Goal: Task Accomplishment & Management: Manage account settings

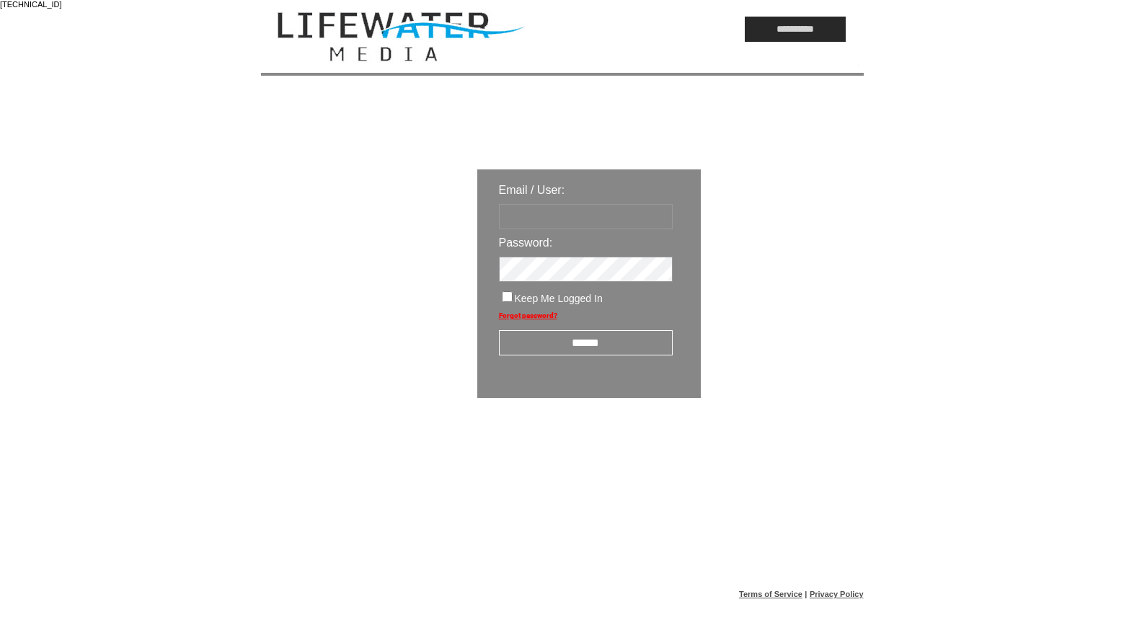
click at [620, 220] on input "text" at bounding box center [586, 216] width 174 height 25
type input "*********"
click at [616, 339] on input "******" at bounding box center [586, 342] width 174 height 25
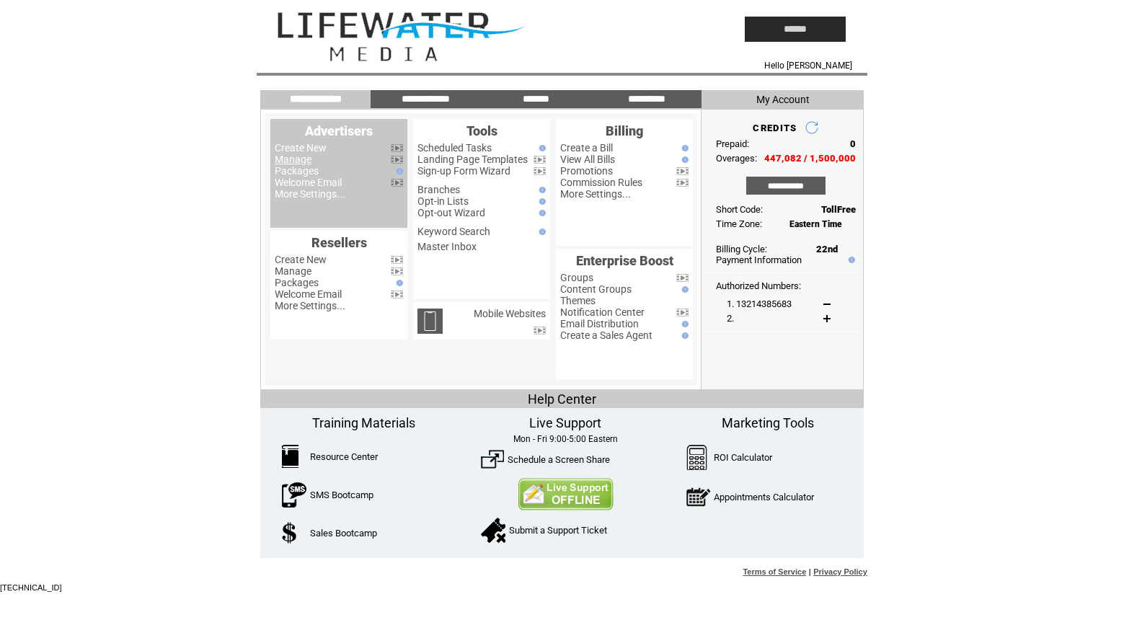
click at [291, 162] on link "Manage" at bounding box center [293, 160] width 37 height 12
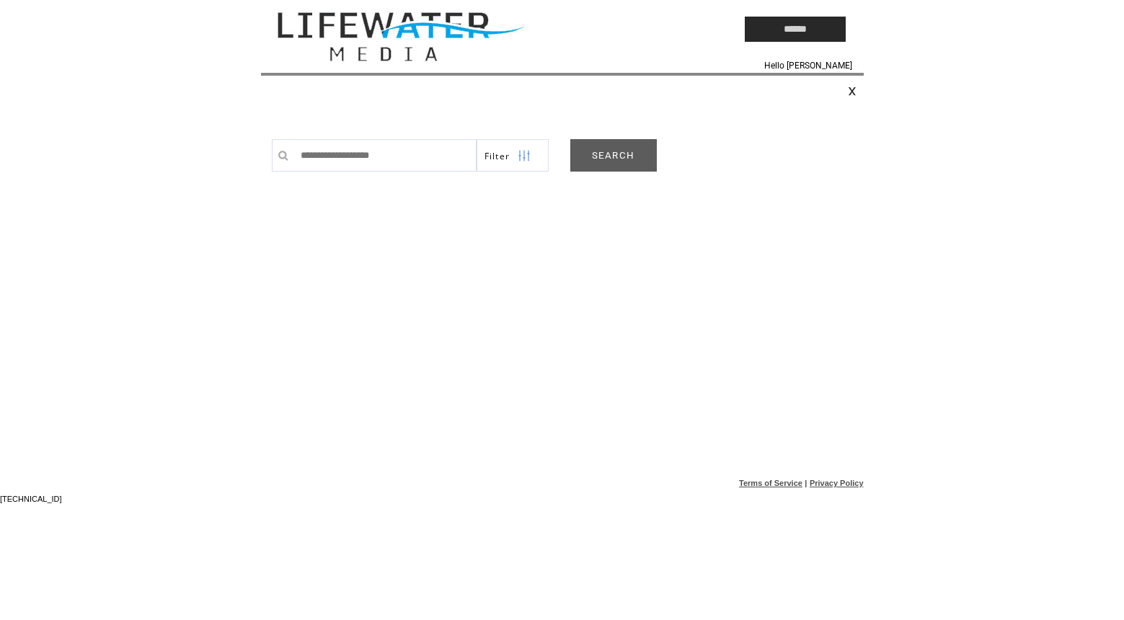
click at [614, 157] on link "SEARCH" at bounding box center [613, 155] width 87 height 32
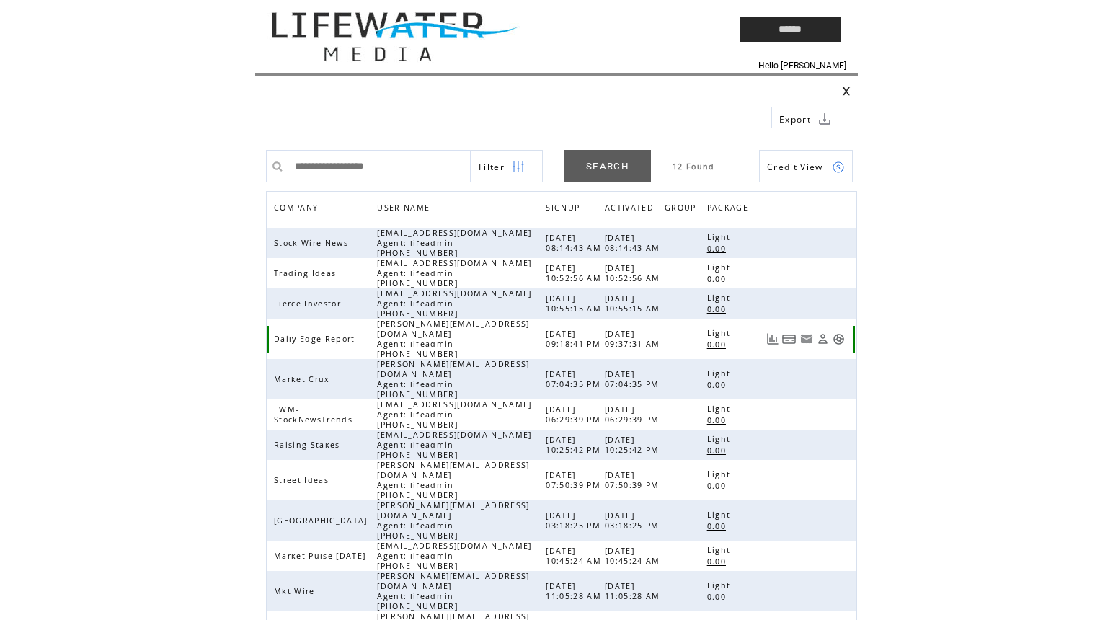
click at [839, 333] on link at bounding box center [839, 339] width 12 height 12
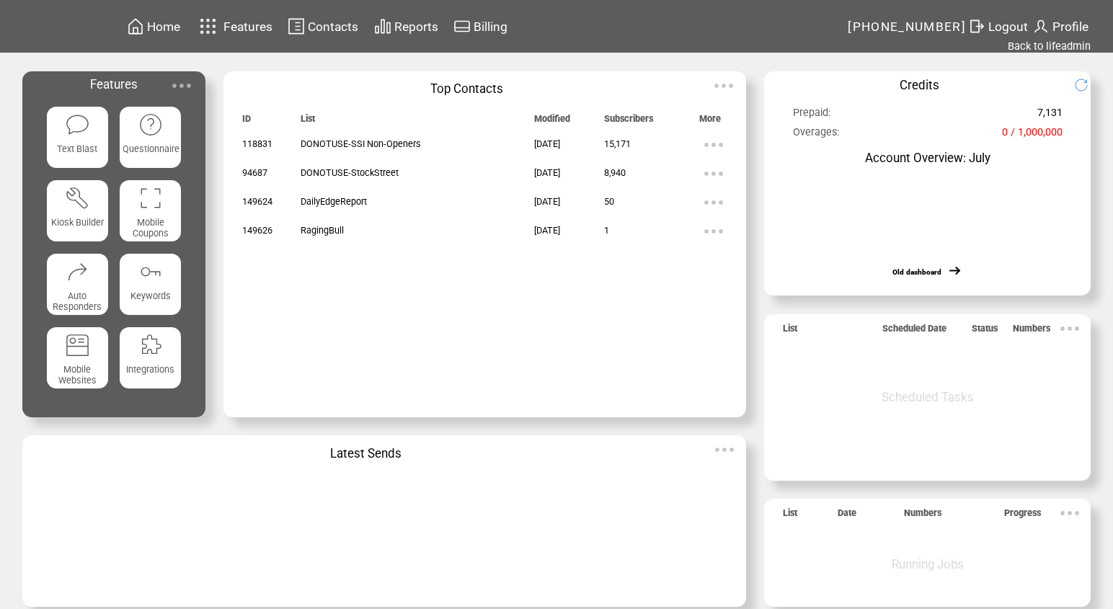
click at [322, 18] on td "Contacts" at bounding box center [333, 26] width 52 height 19
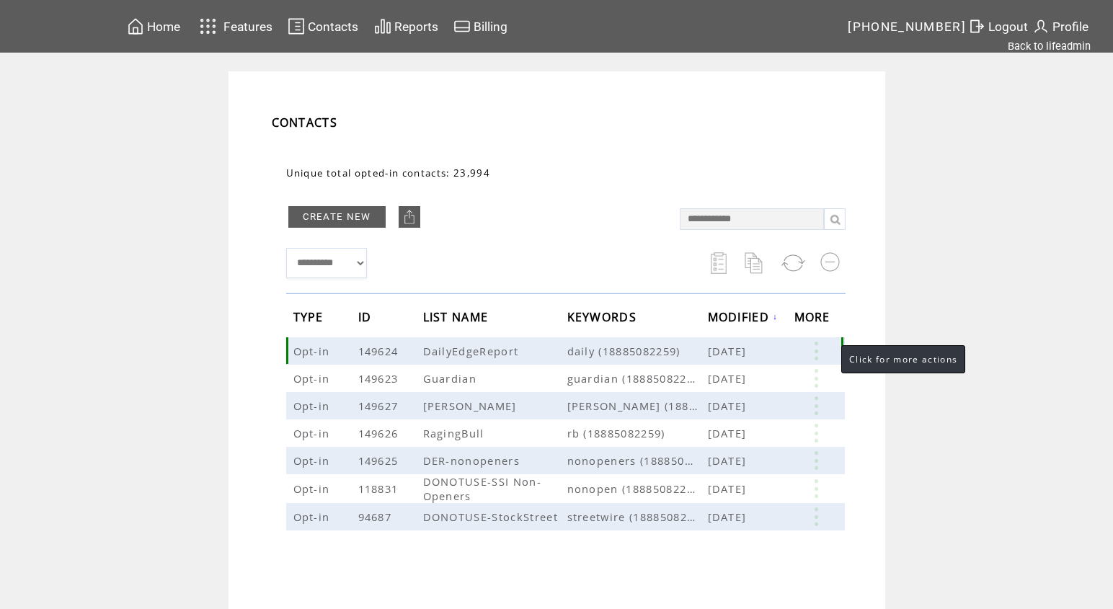
click at [826, 352] on link at bounding box center [816, 351] width 43 height 19
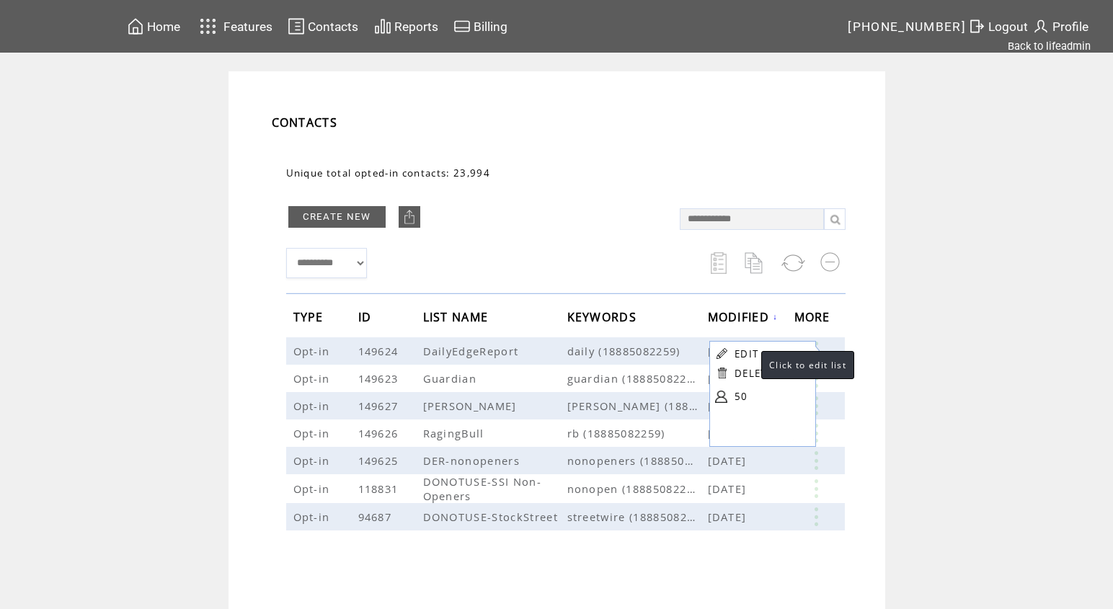
click at [747, 353] on link "EDIT" at bounding box center [747, 354] width 24 height 13
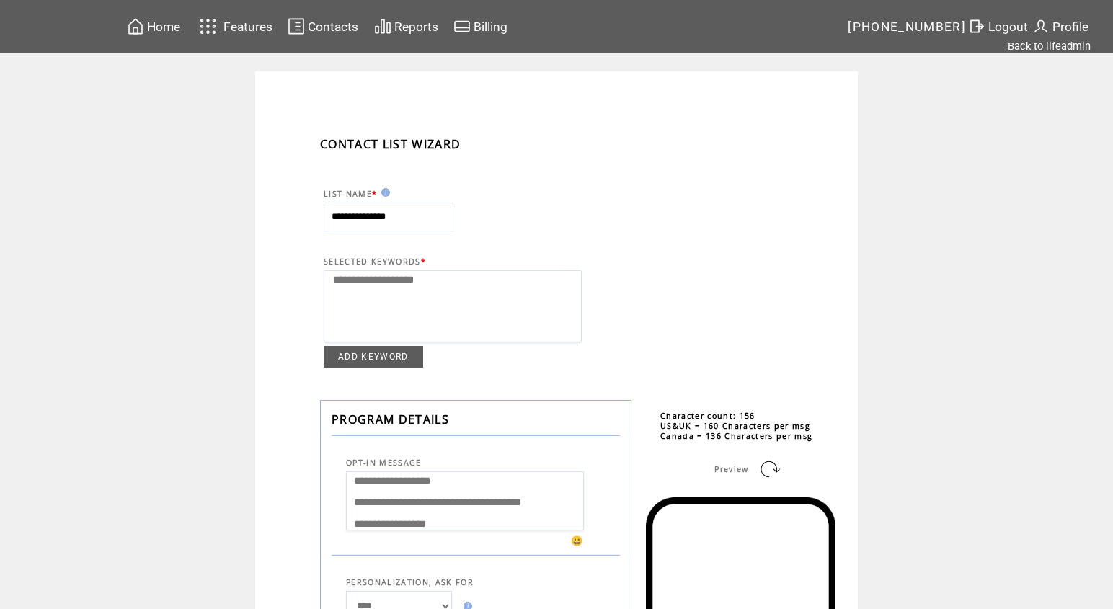
select select
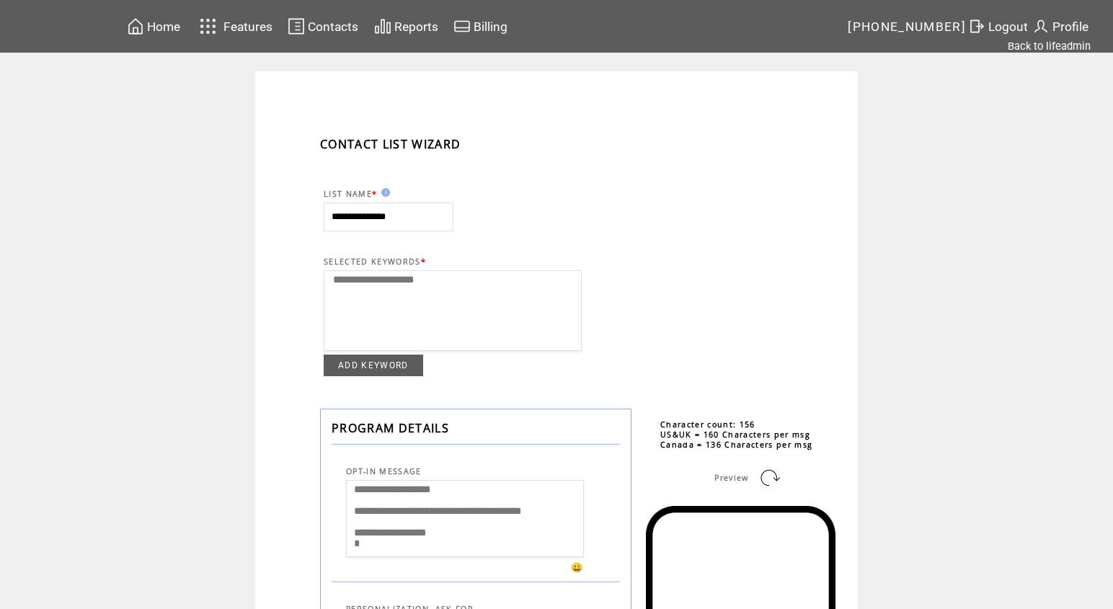
click at [395, 370] on link "ADD KEYWORD" at bounding box center [373, 366] width 99 height 22
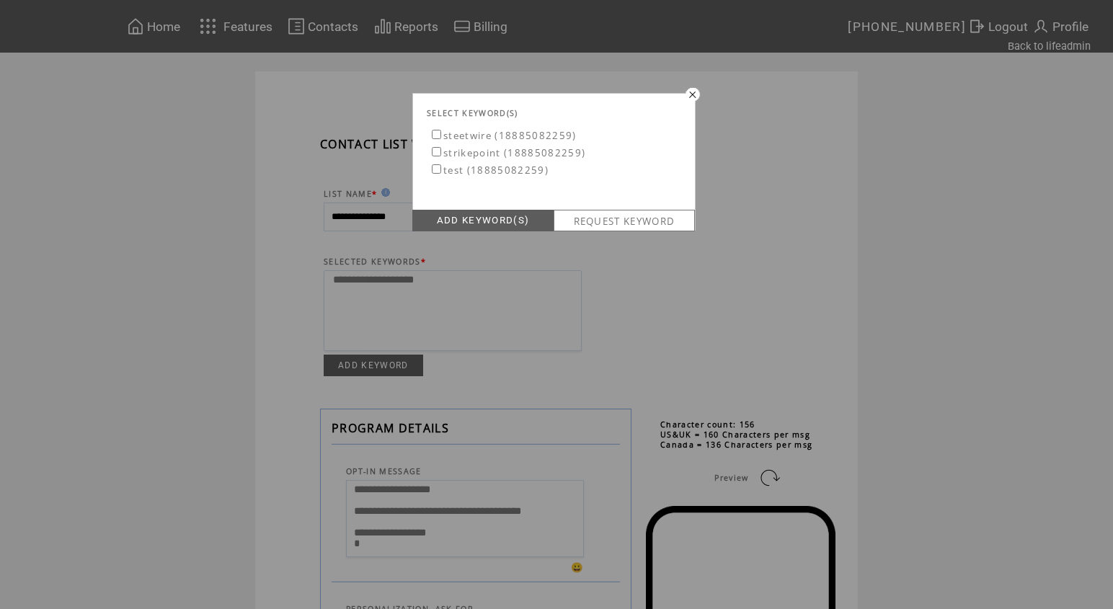
click at [606, 213] on link "REQUEST KEYWORD" at bounding box center [624, 221] width 141 height 22
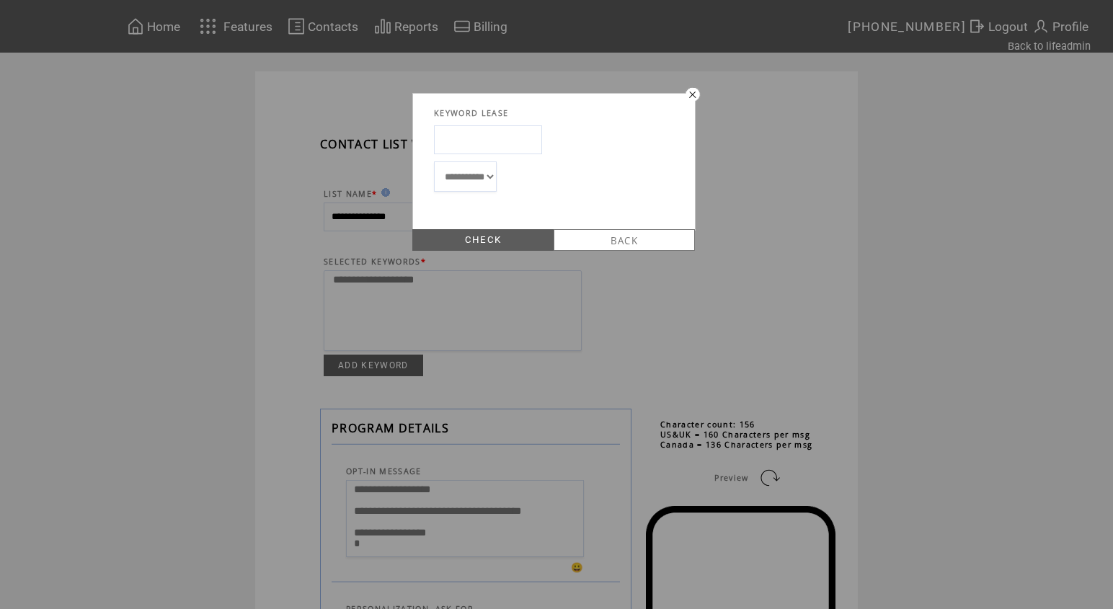
click at [489, 145] on input "text" at bounding box center [488, 139] width 108 height 29
type input "*****"
click at [484, 237] on link "CHECK" at bounding box center [482, 240] width 141 height 22
click at [480, 241] on link "LEASE" at bounding box center [482, 240] width 141 height 22
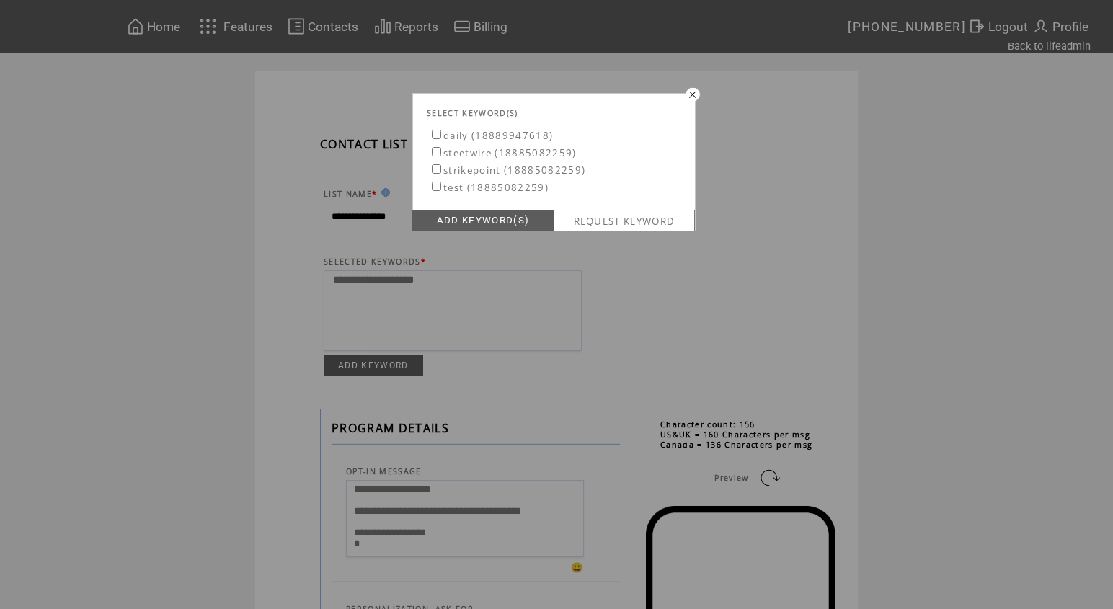
click at [475, 213] on link "ADD KEYWORD(S)" at bounding box center [482, 221] width 141 height 22
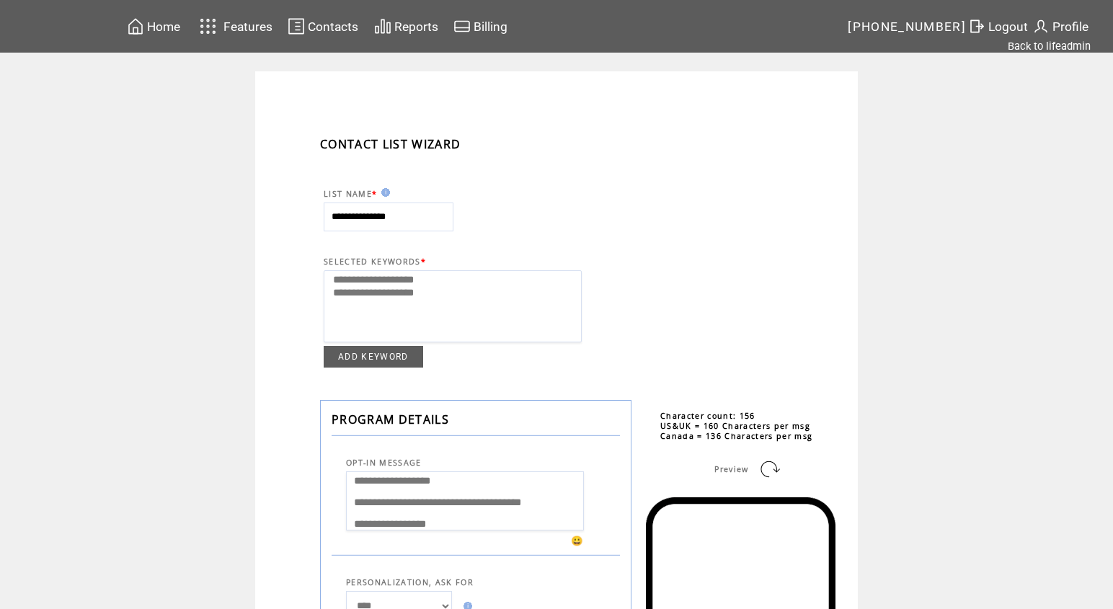
select select
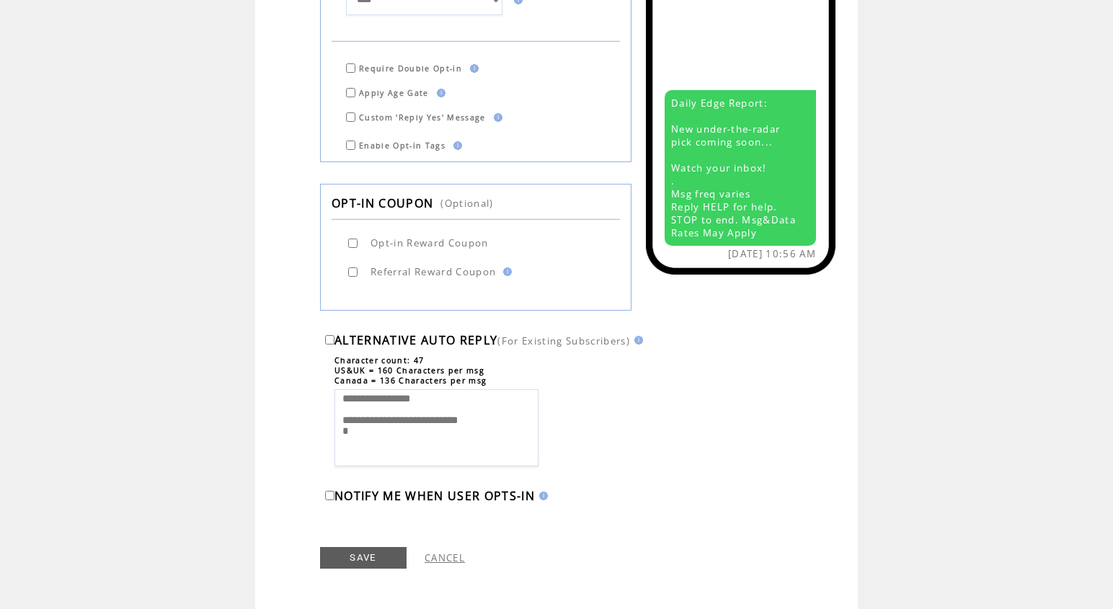
scroll to position [639, 0]
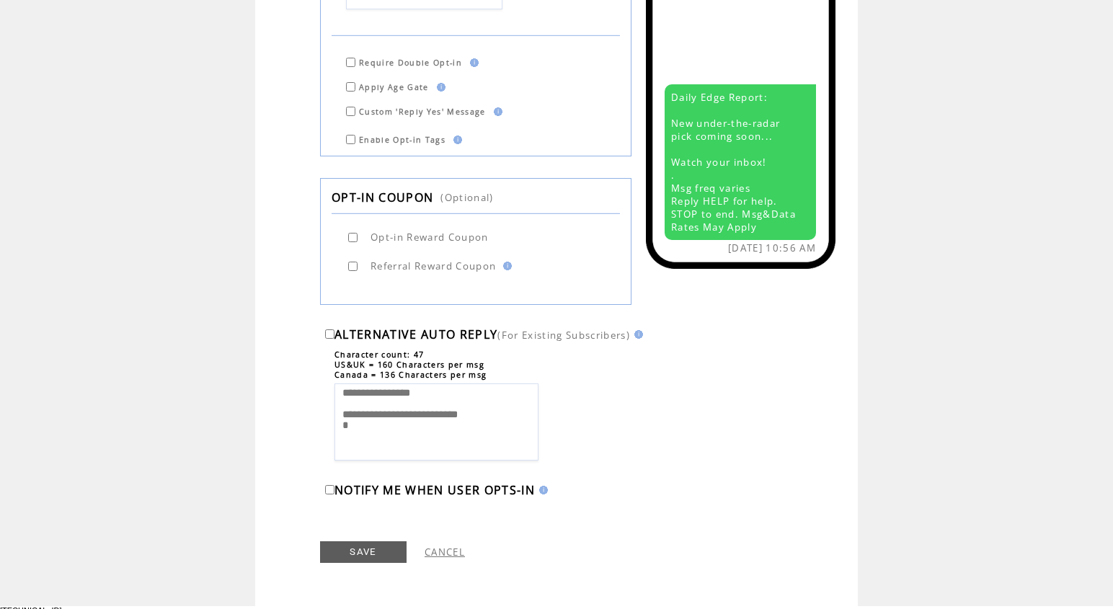
click at [355, 549] on link "SAVE" at bounding box center [363, 552] width 87 height 22
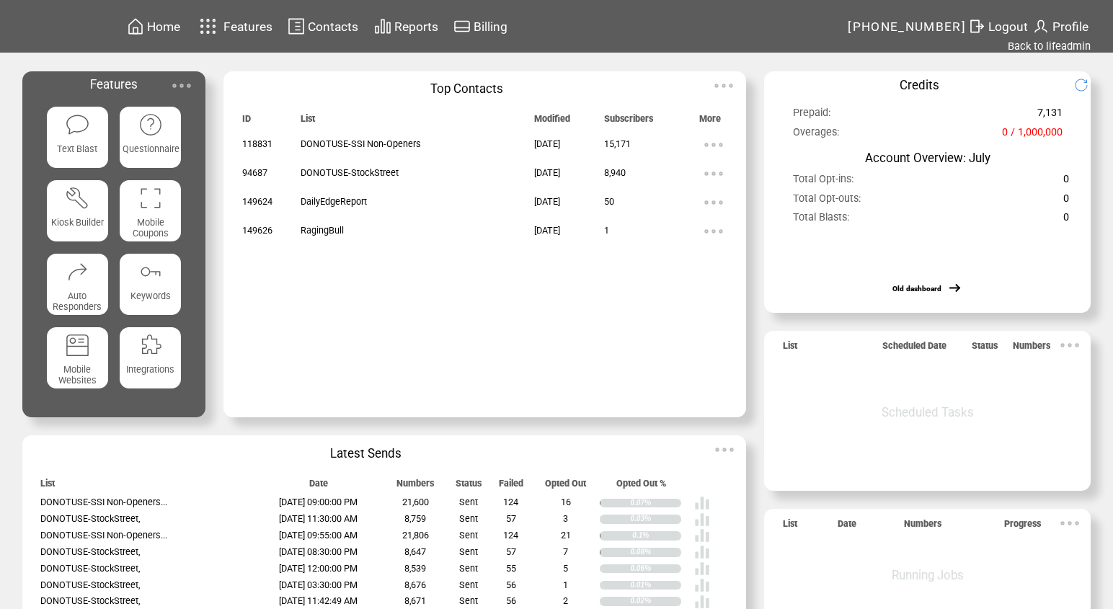
click at [349, 22] on span "Contacts" at bounding box center [333, 26] width 50 height 14
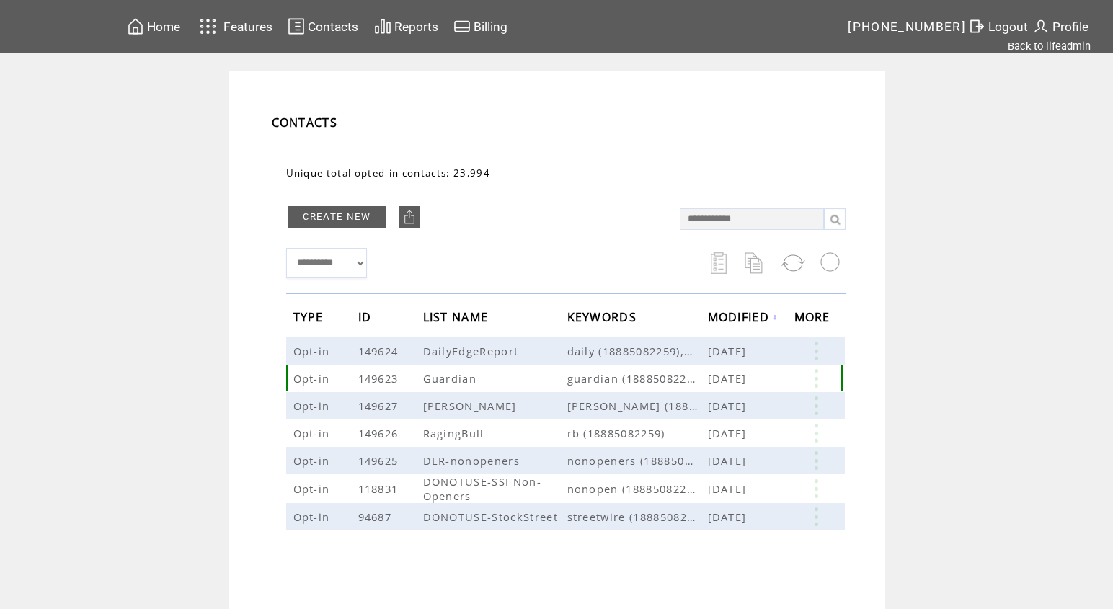
click at [826, 374] on link at bounding box center [816, 378] width 43 height 19
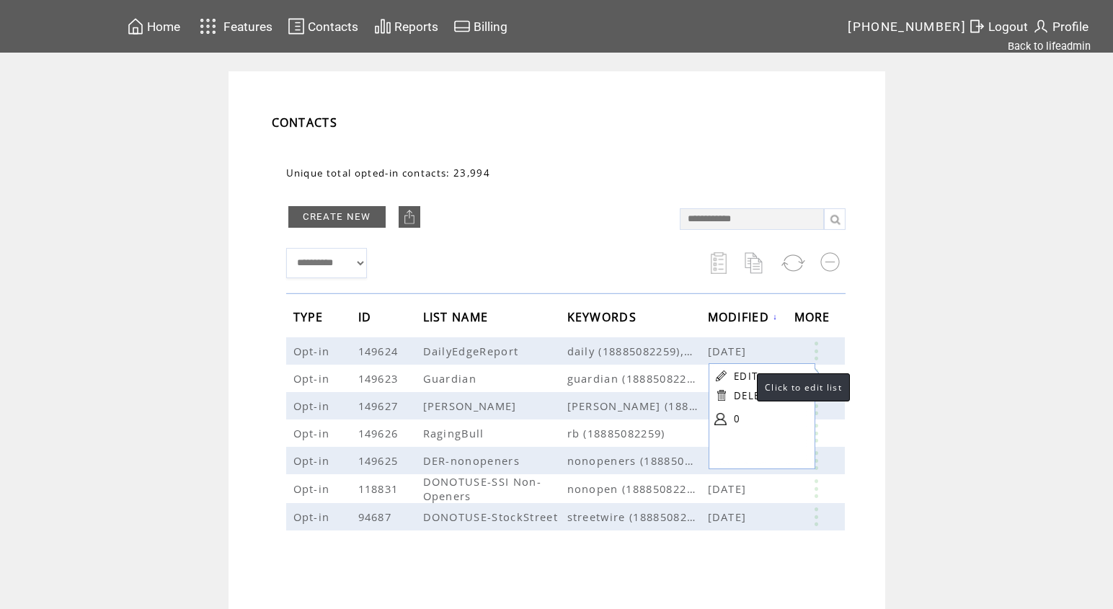
click at [743, 371] on link "EDIT" at bounding box center [746, 376] width 24 height 13
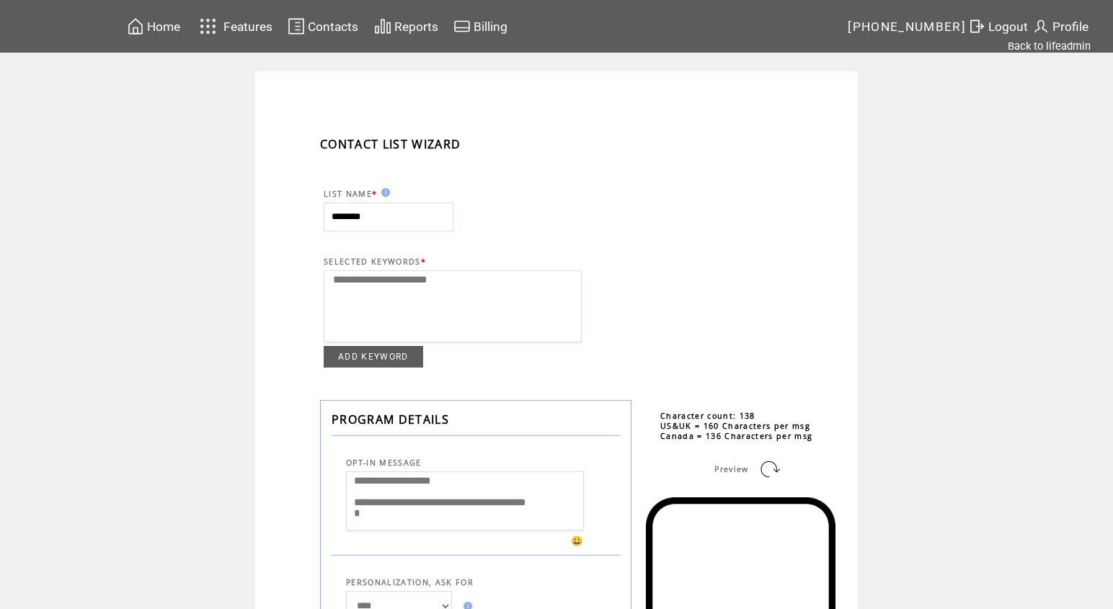
select select
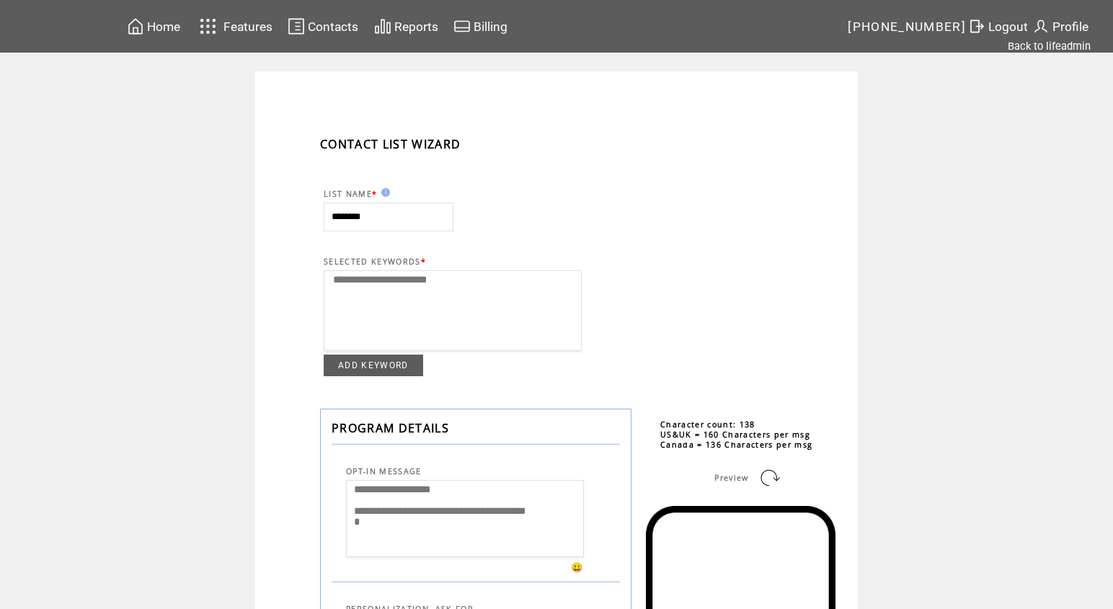
click at [394, 363] on link "ADD KEYWORD" at bounding box center [373, 366] width 99 height 22
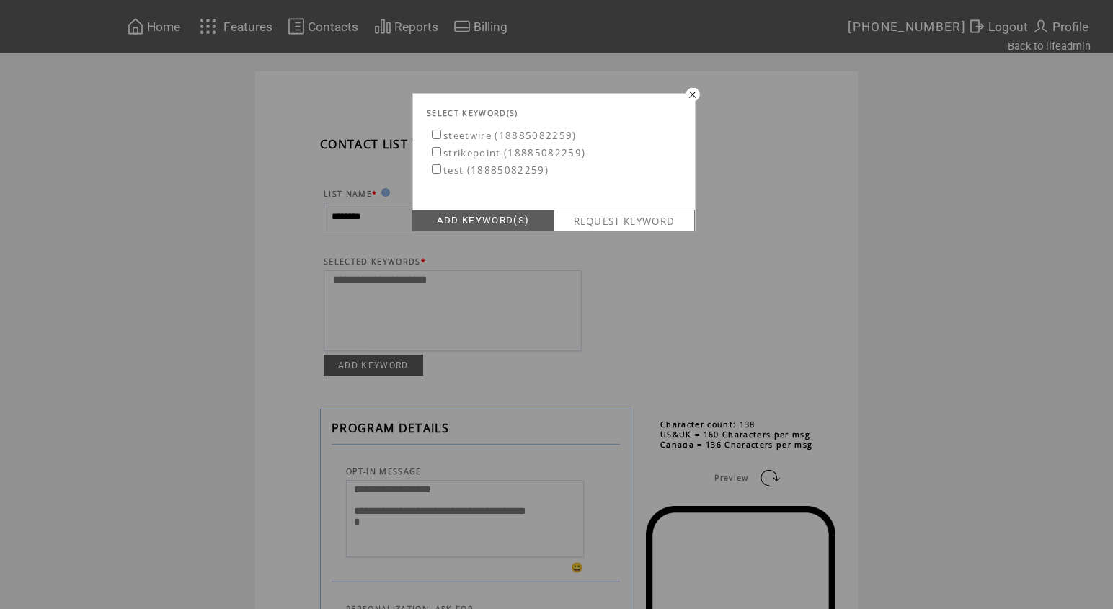
click at [588, 218] on link "REQUEST KEYWORD" at bounding box center [624, 221] width 141 height 22
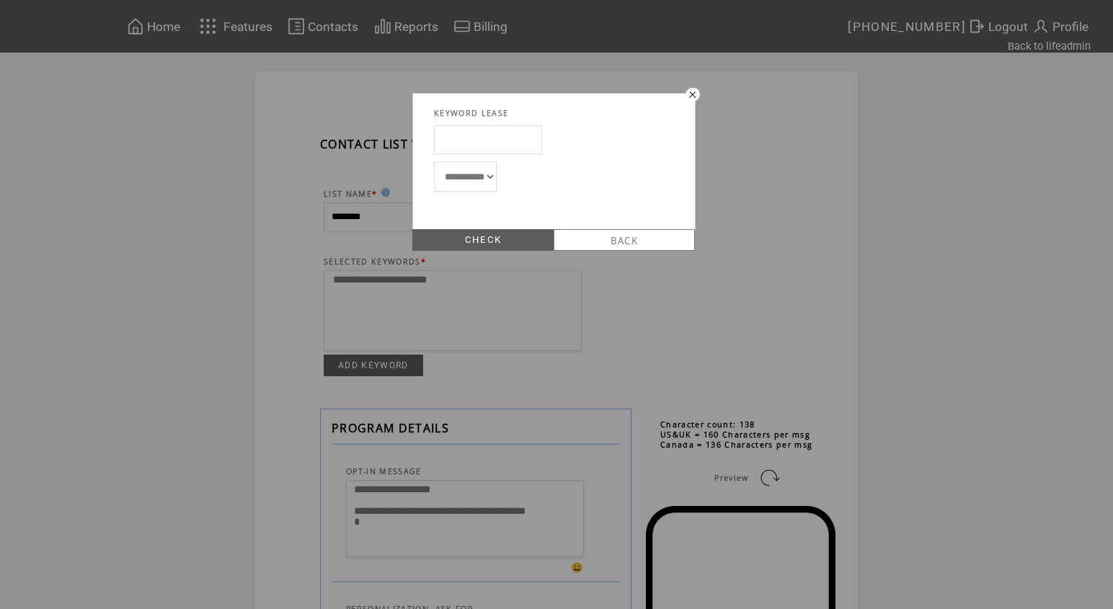
click at [470, 135] on input "text" at bounding box center [488, 139] width 108 height 29
type input "********"
click at [524, 235] on link "CHECK" at bounding box center [482, 240] width 141 height 22
click at [520, 236] on link "LEASE" at bounding box center [482, 240] width 141 height 22
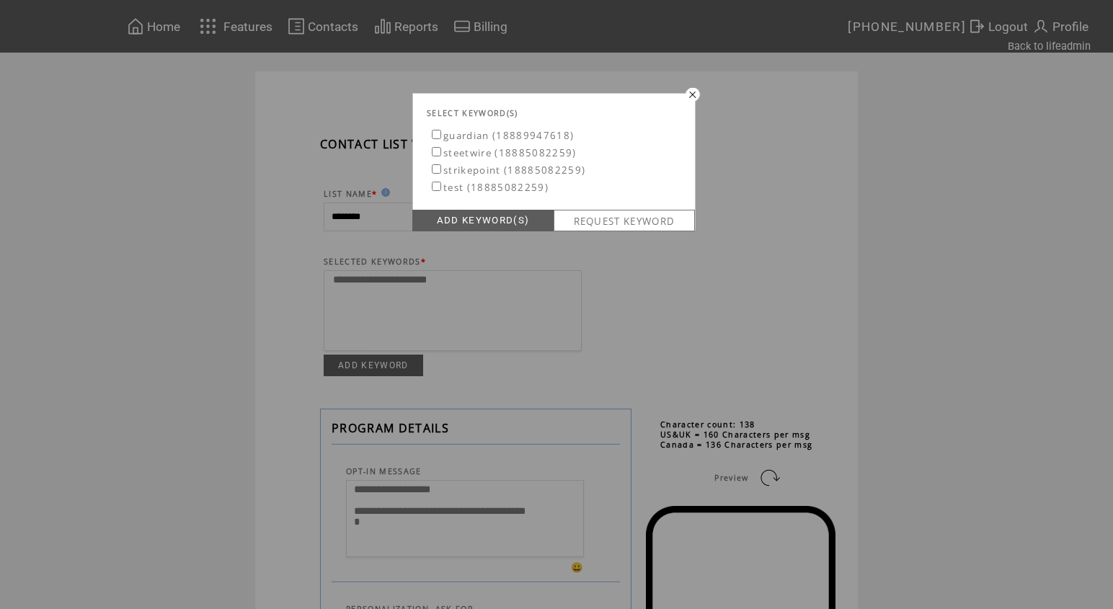
click at [459, 136] on label "guardian (18889947618)" at bounding box center [501, 135] width 145 height 13
click at [480, 217] on link "ADD KEYWORD(S)" at bounding box center [482, 221] width 141 height 22
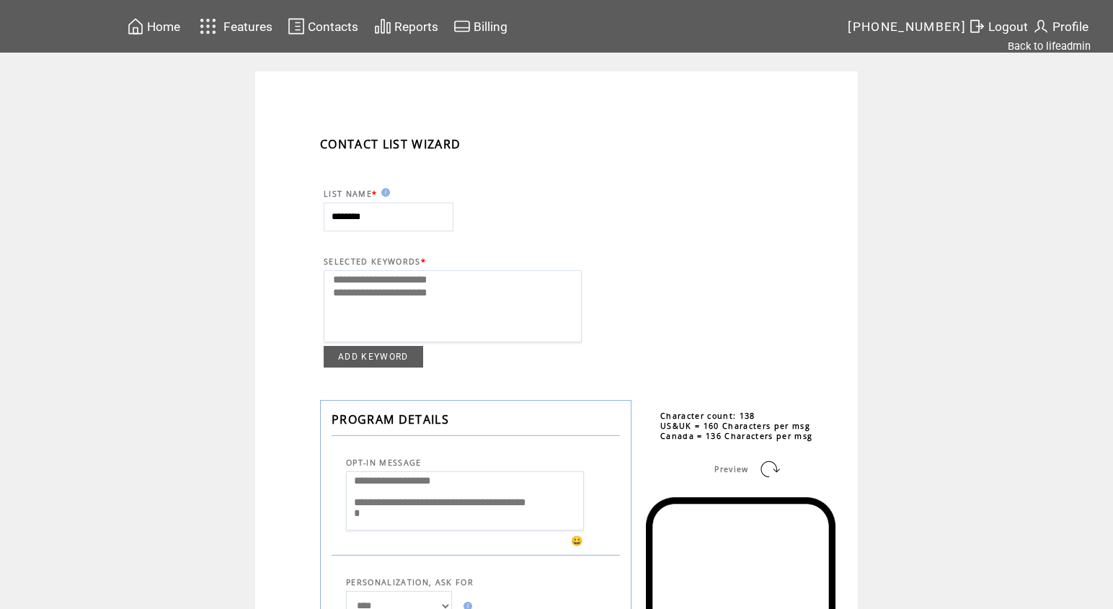
select select
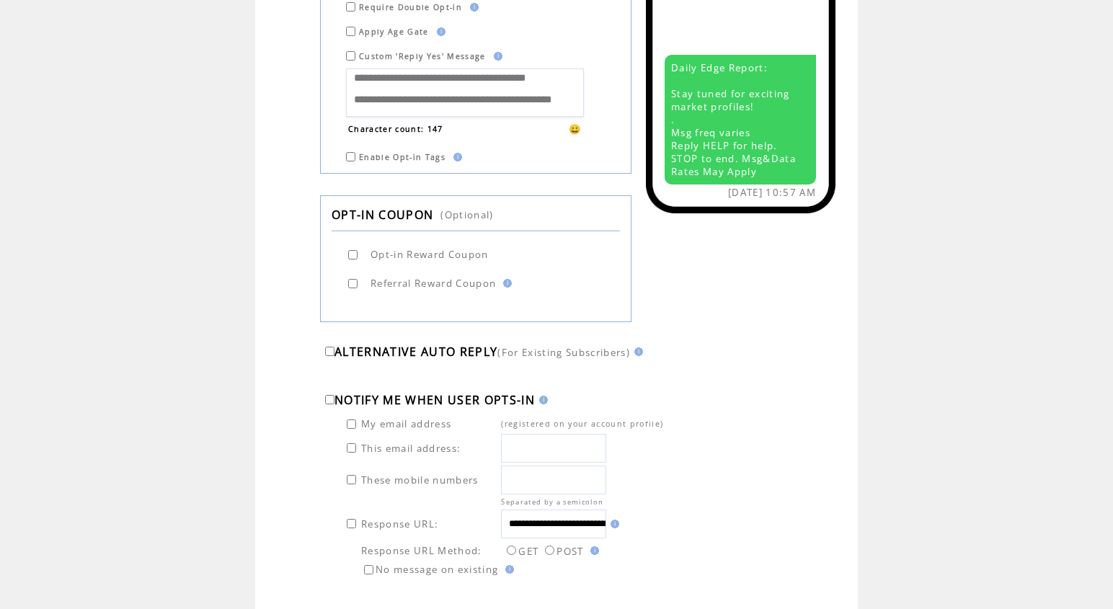
scroll to position [771, 0]
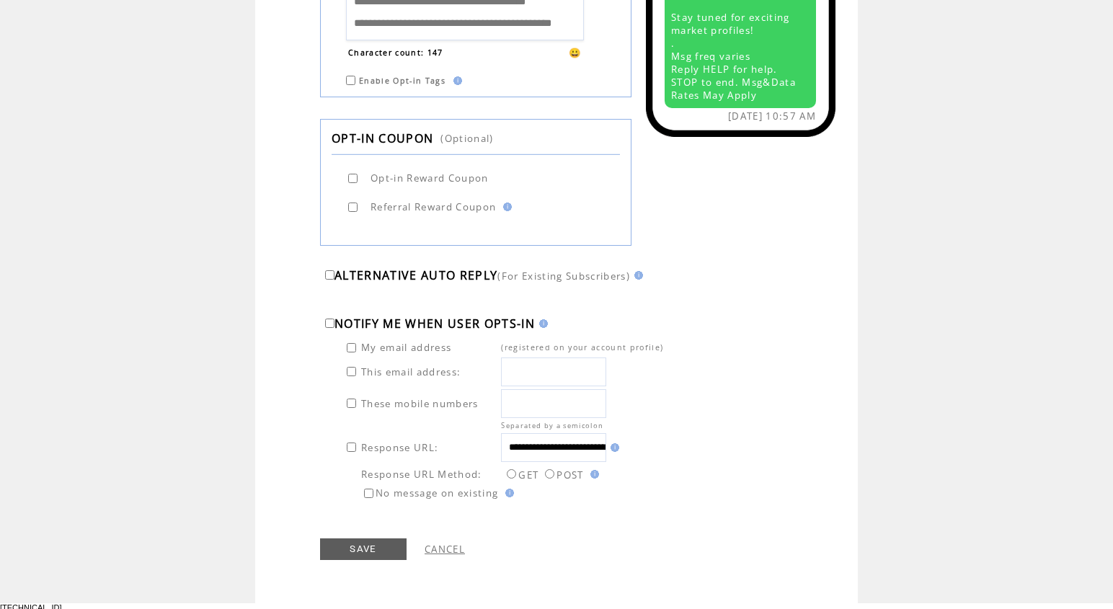
click at [383, 552] on link "SAVE" at bounding box center [363, 550] width 87 height 22
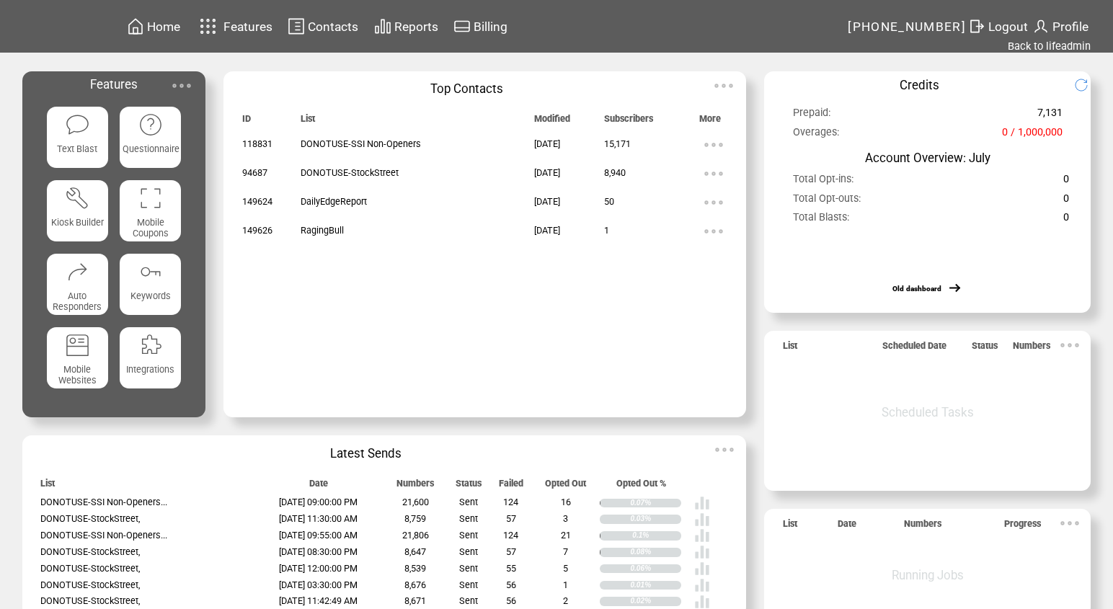
click at [336, 32] on span "Contacts" at bounding box center [333, 26] width 50 height 14
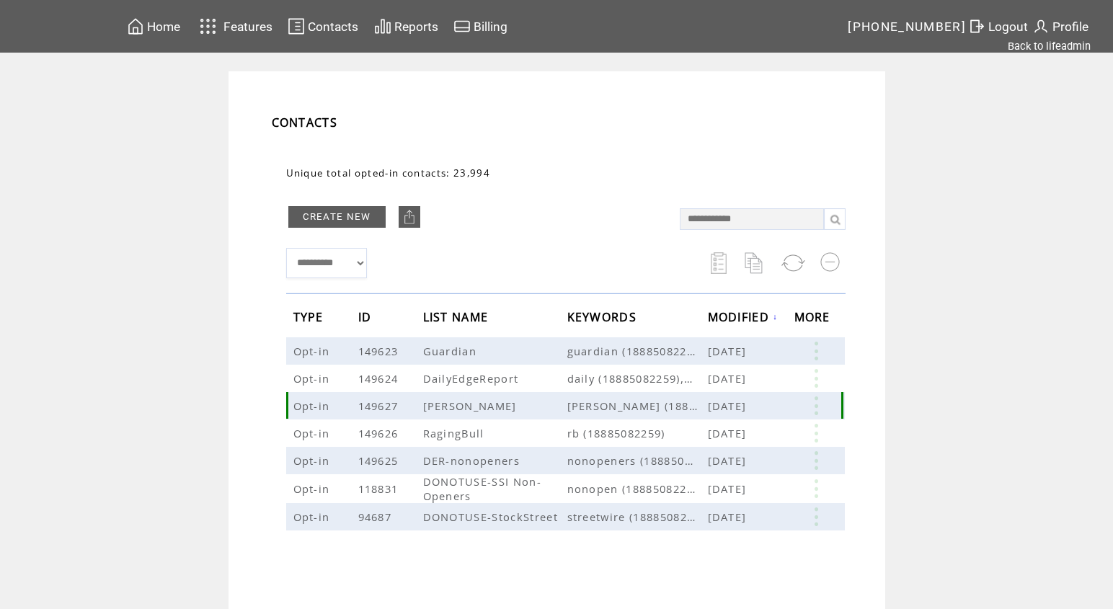
click at [826, 403] on link at bounding box center [816, 406] width 43 height 19
click at [746, 404] on link "EDIT" at bounding box center [746, 405] width 24 height 13
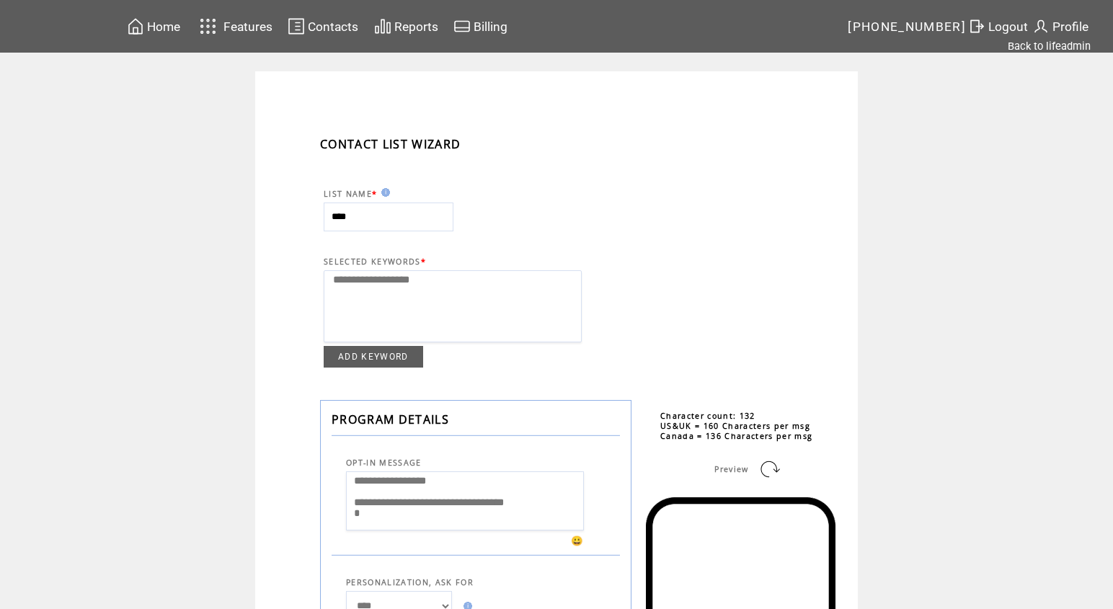
select select
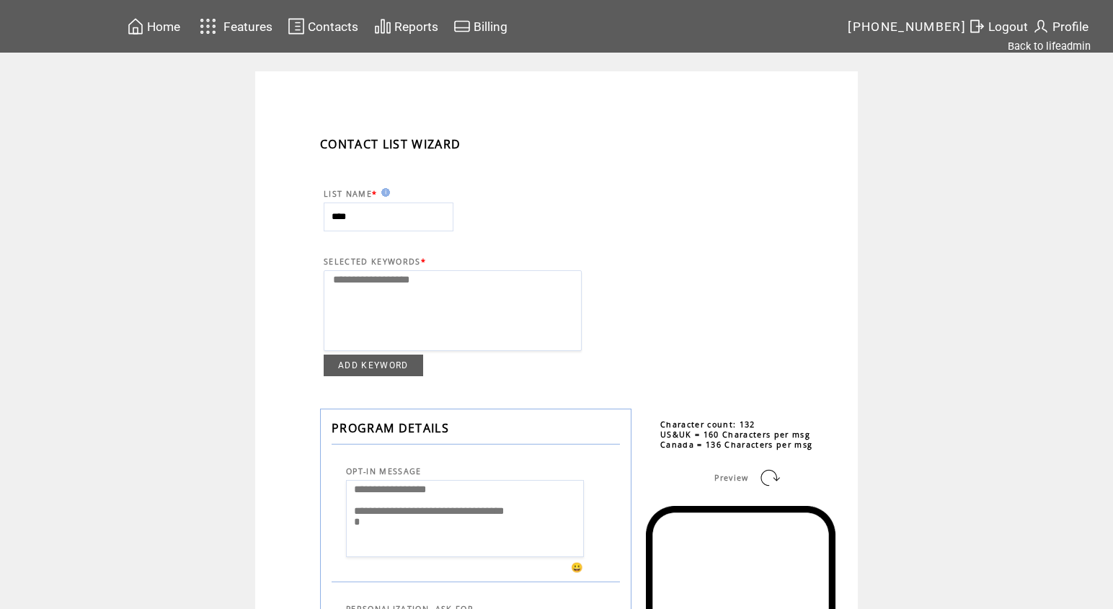
click at [417, 362] on link "ADD KEYWORD" at bounding box center [373, 366] width 99 height 22
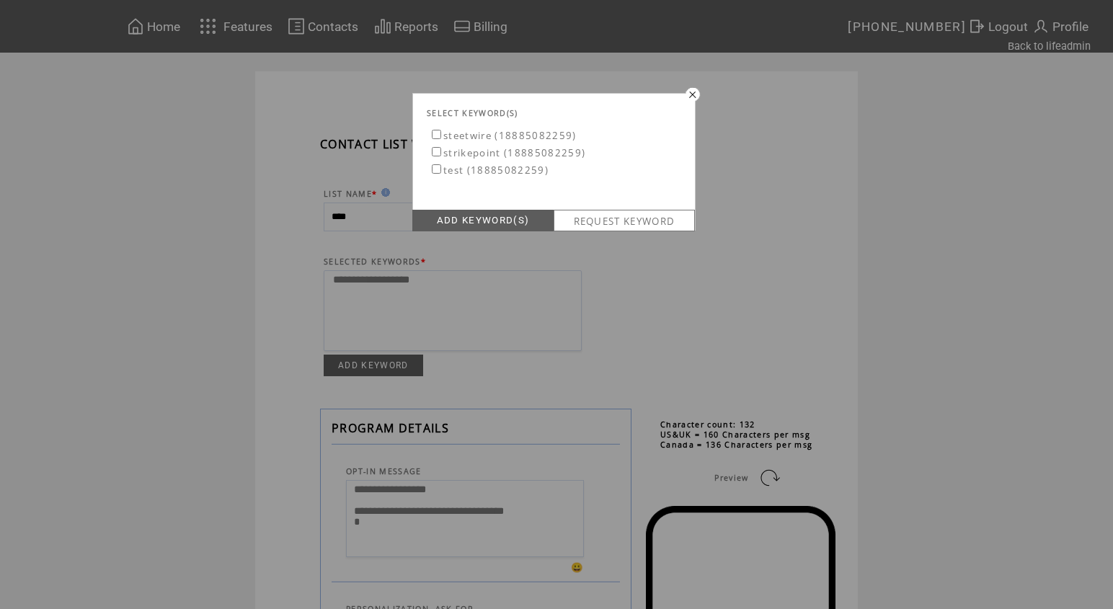
click at [591, 217] on link "REQUEST KEYWORD" at bounding box center [624, 221] width 141 height 22
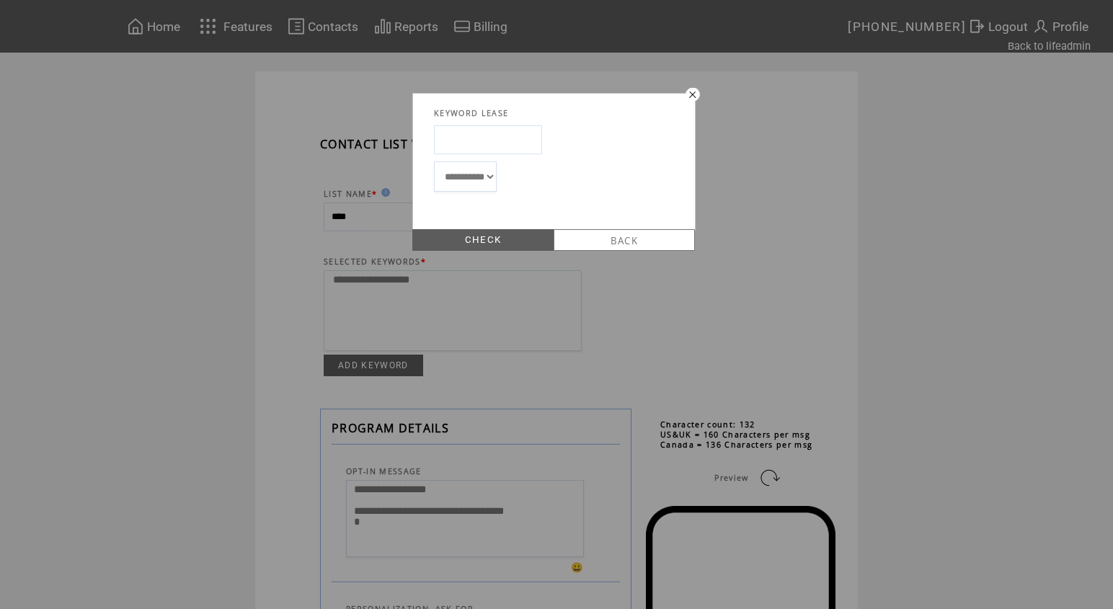
click at [479, 136] on input "text" at bounding box center [488, 139] width 108 height 29
type input "****"
click at [511, 235] on link "CHECK" at bounding box center [482, 240] width 141 height 22
click at [511, 236] on link "LEASE" at bounding box center [482, 240] width 141 height 22
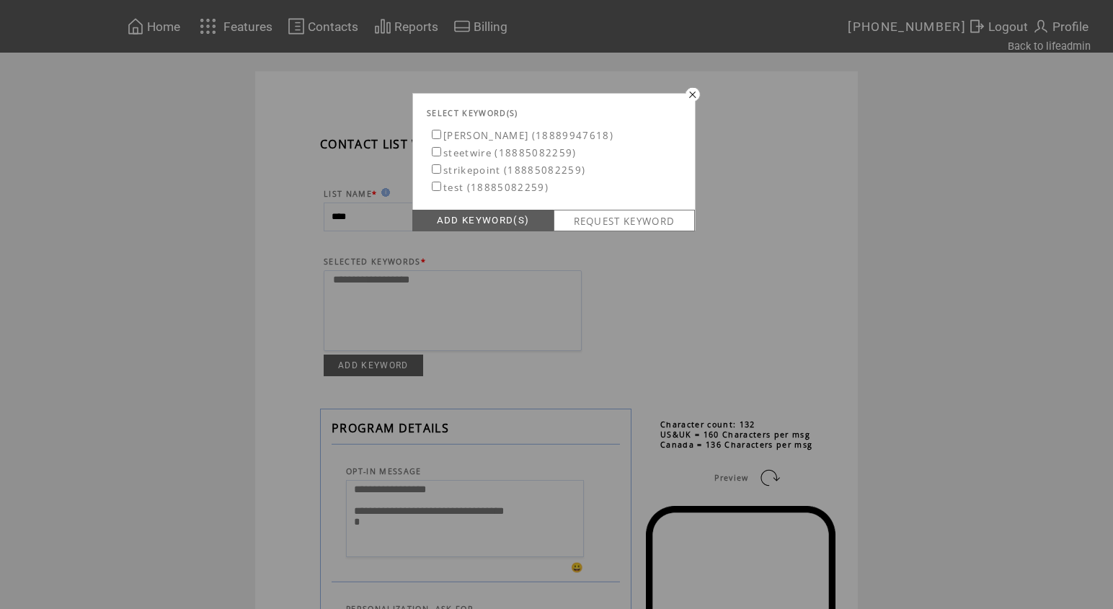
click at [441, 131] on label "meza (18889947618)" at bounding box center [521, 135] width 185 height 13
click at [485, 220] on link "ADD KEYWORD(S)" at bounding box center [482, 221] width 141 height 22
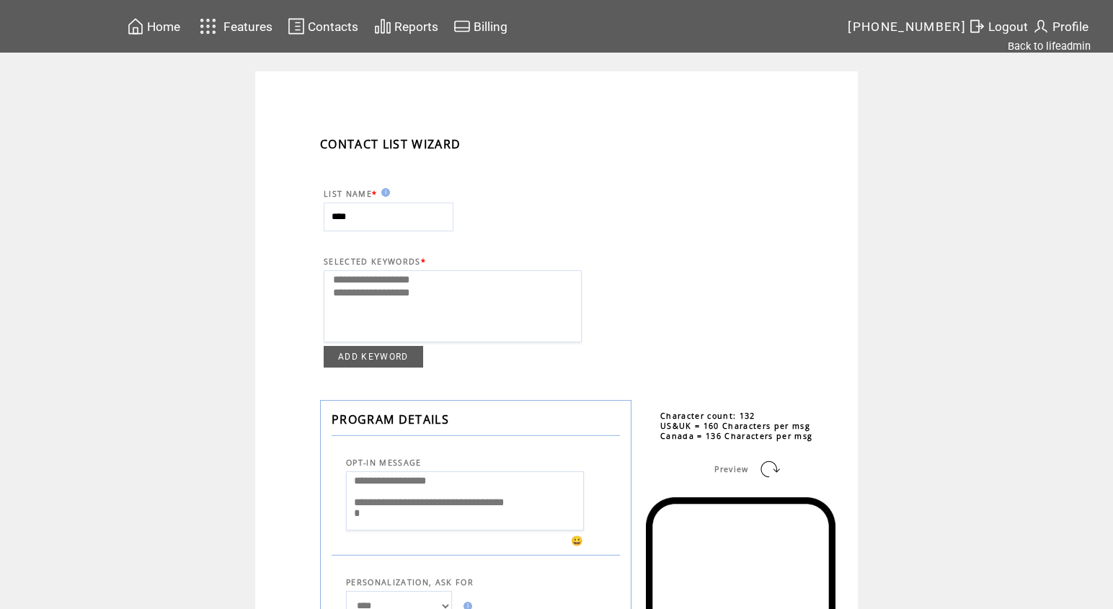
select select
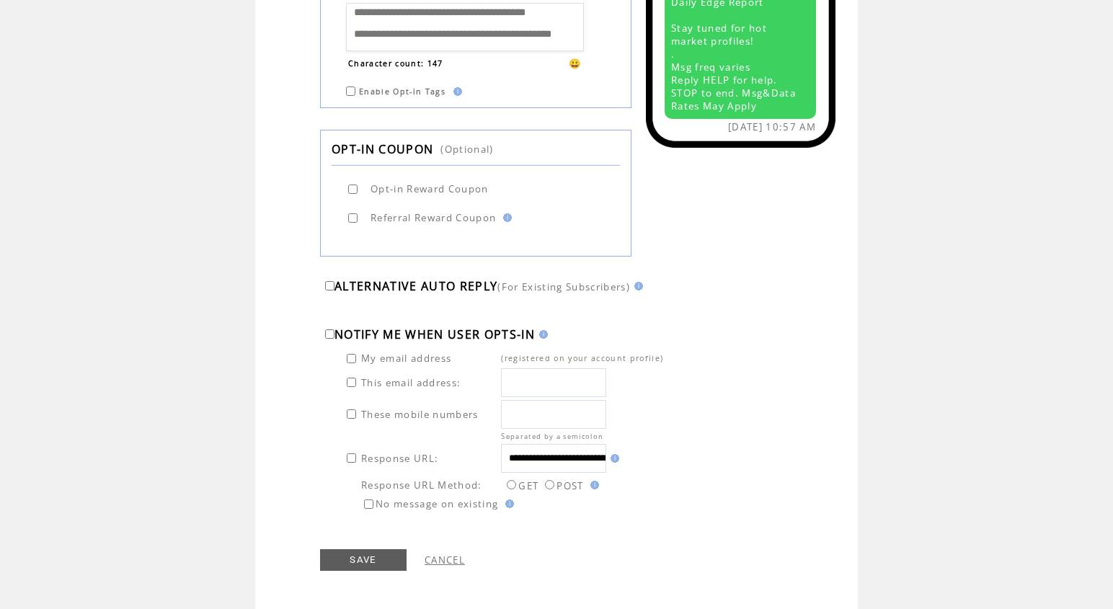
scroll to position [771, 0]
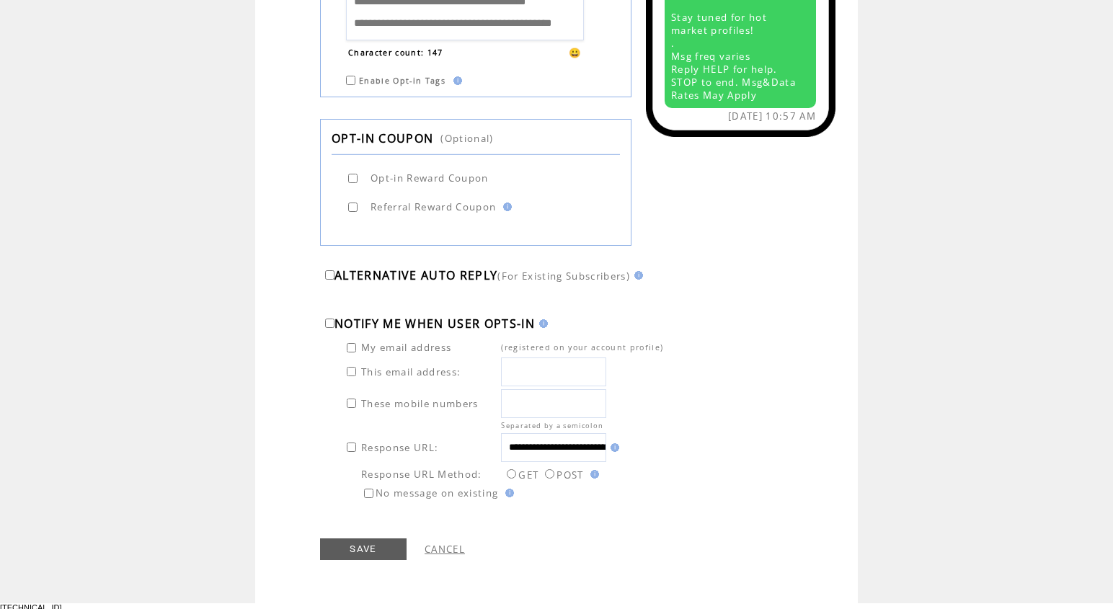
click at [389, 559] on link "SAVE" at bounding box center [363, 550] width 87 height 22
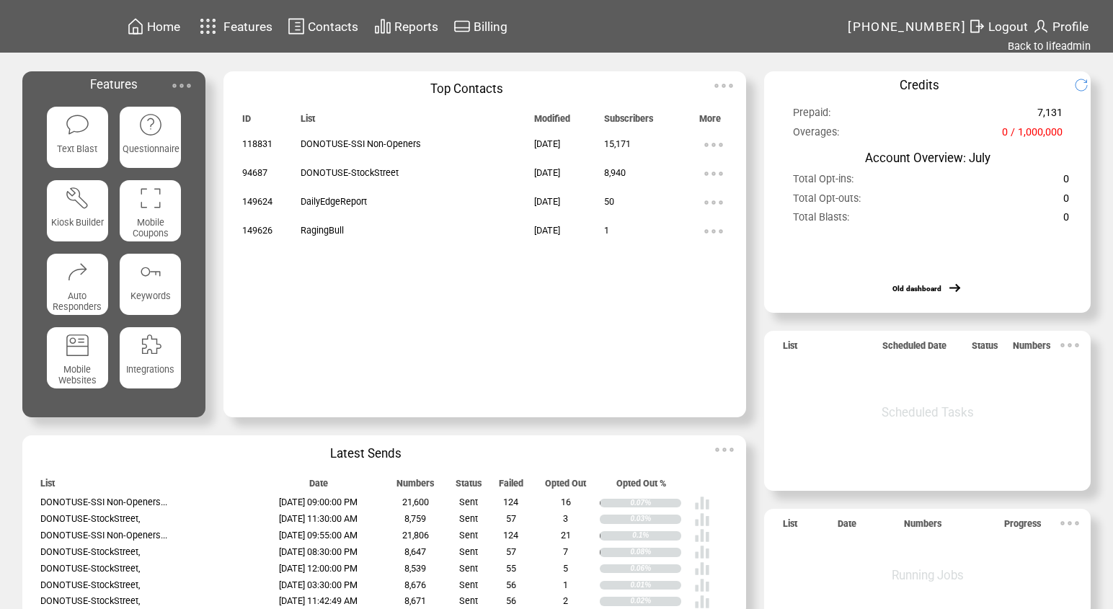
click at [347, 26] on span "Contacts" at bounding box center [333, 26] width 50 height 14
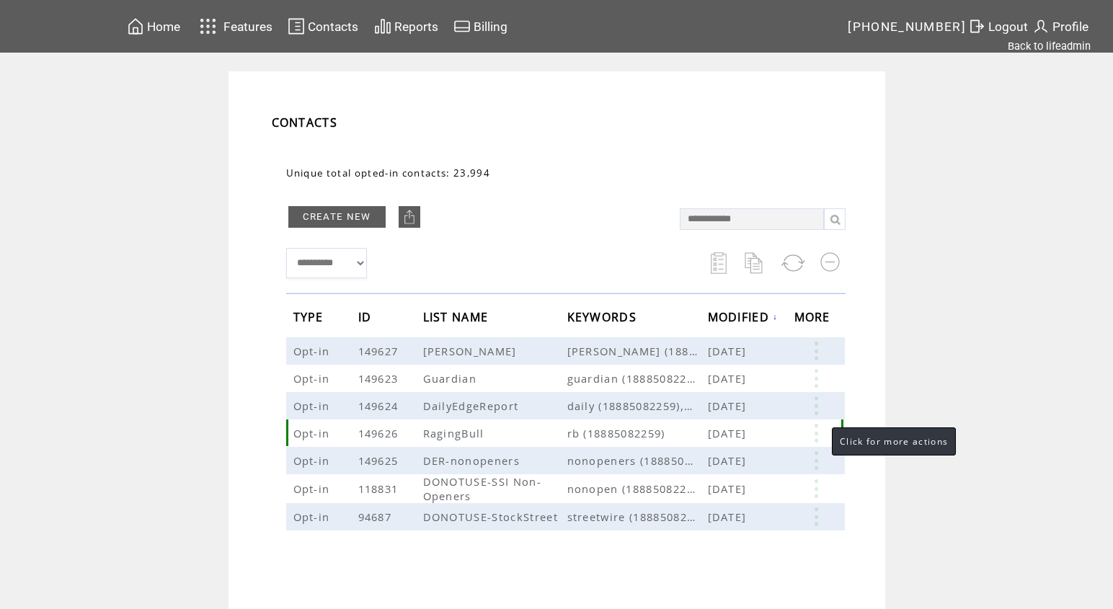
click at [818, 431] on link at bounding box center [816, 433] width 43 height 19
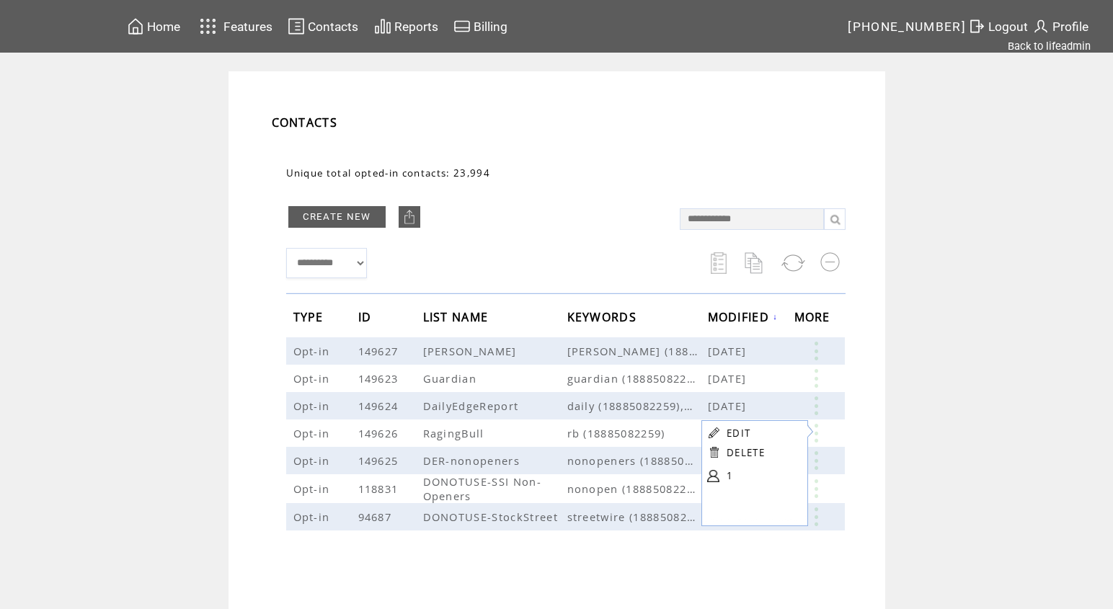
click at [742, 435] on link "EDIT" at bounding box center [739, 433] width 24 height 13
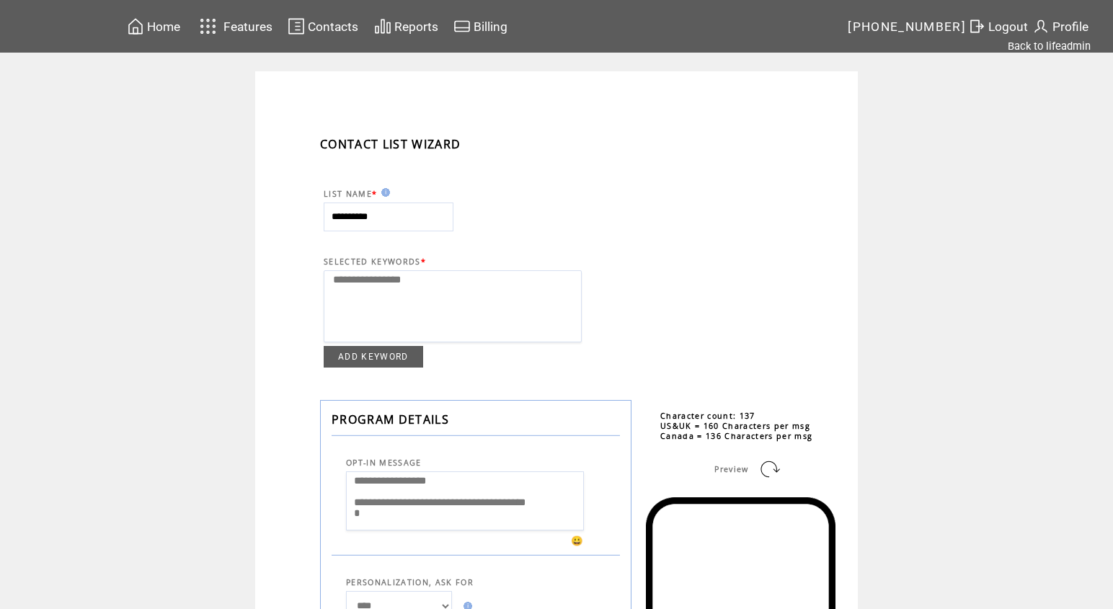
select select
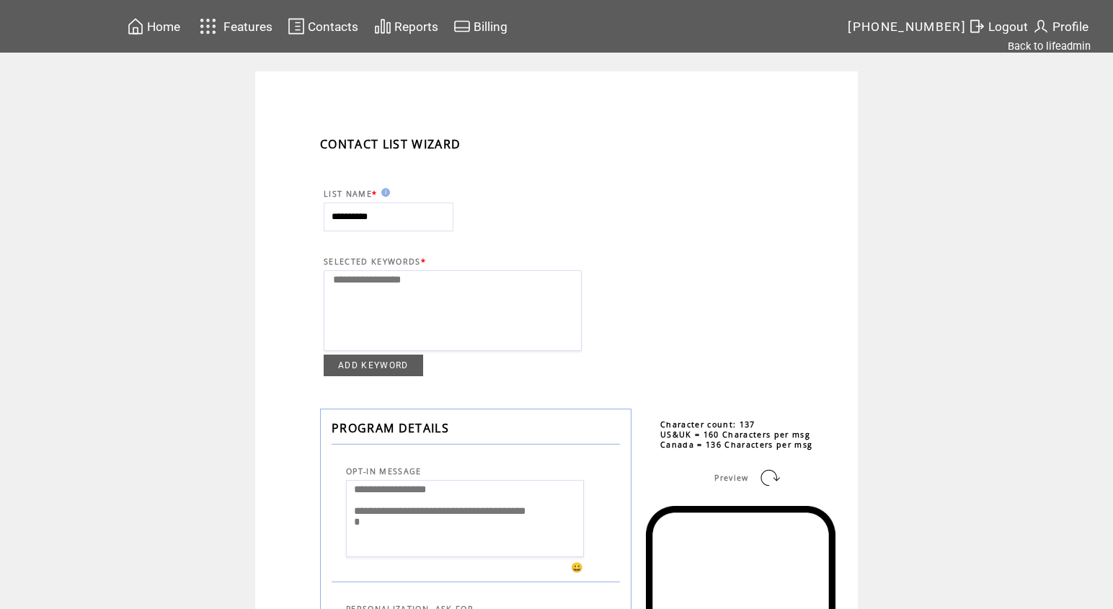
click at [416, 358] on link "ADD KEYWORD" at bounding box center [373, 366] width 99 height 22
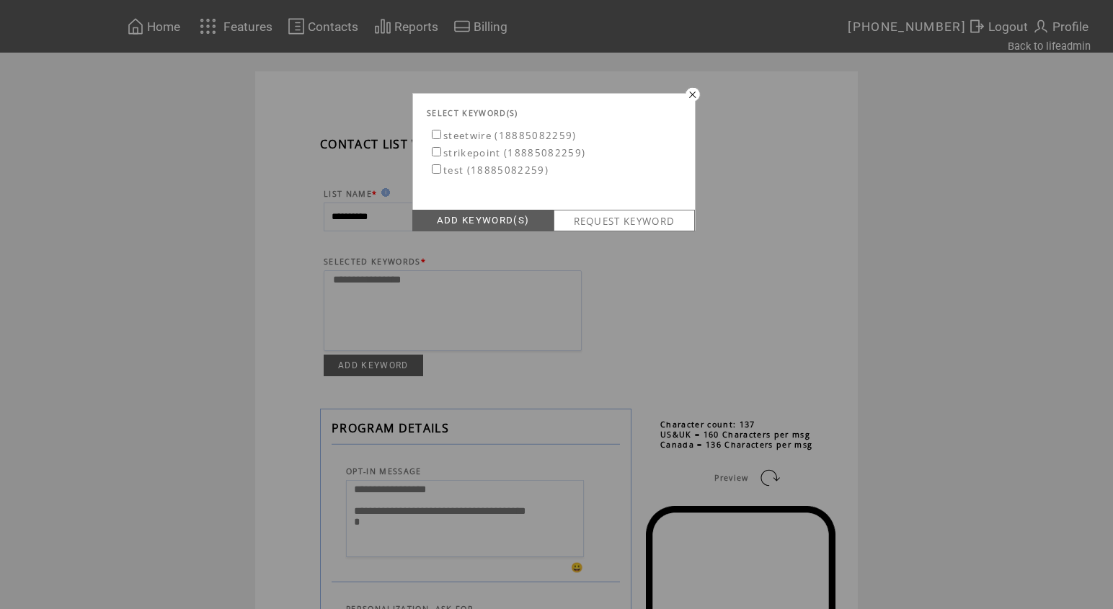
click at [510, 220] on link "ADD KEYWORD(S)" at bounding box center [482, 221] width 141 height 22
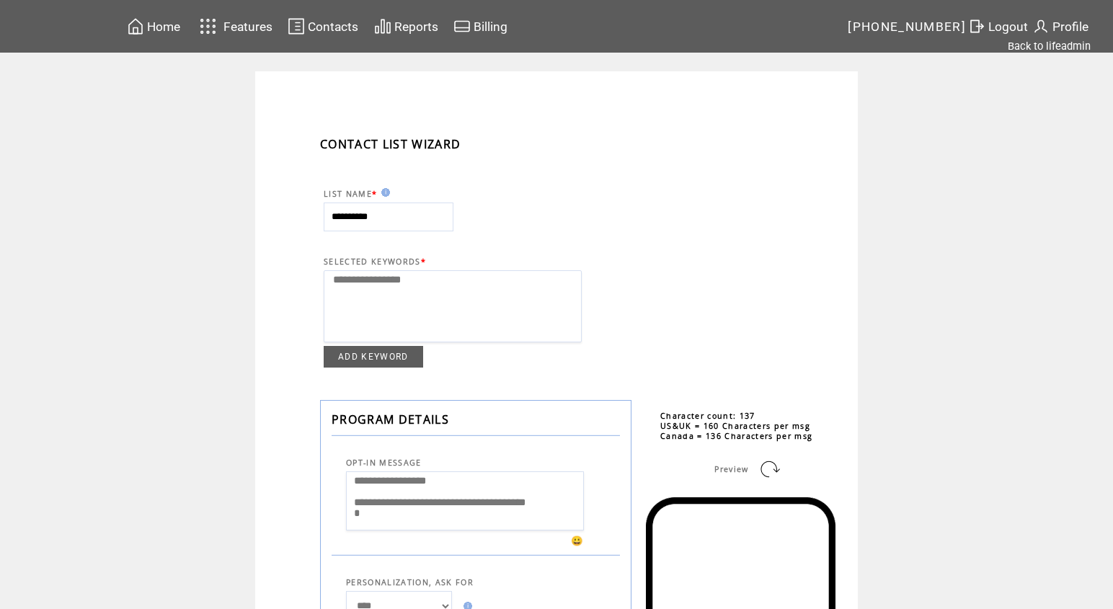
select select
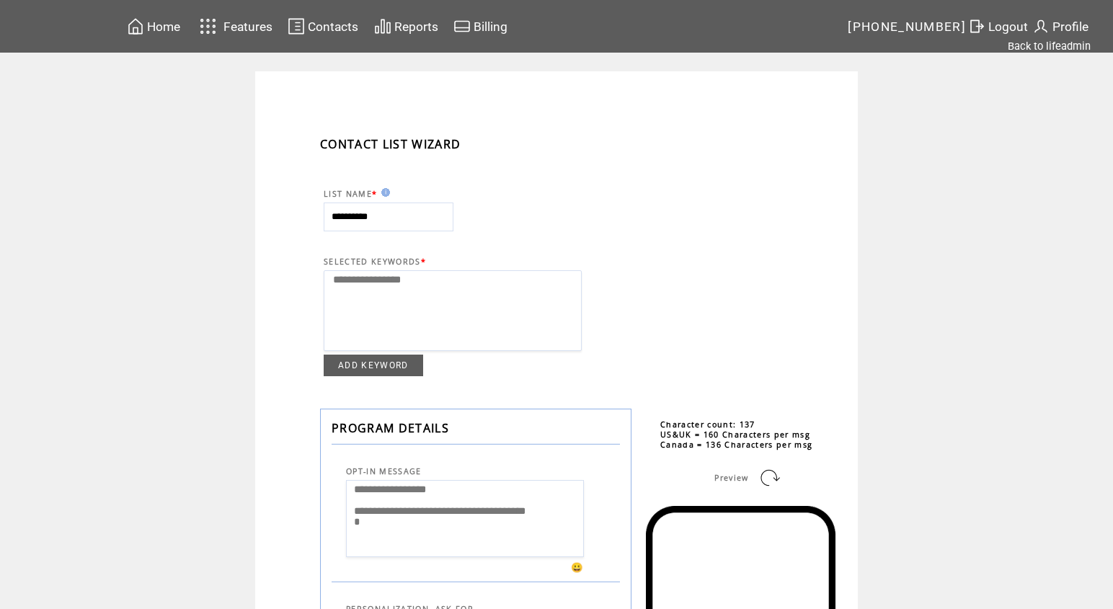
click at [405, 357] on link "ADD KEYWORD" at bounding box center [373, 366] width 99 height 22
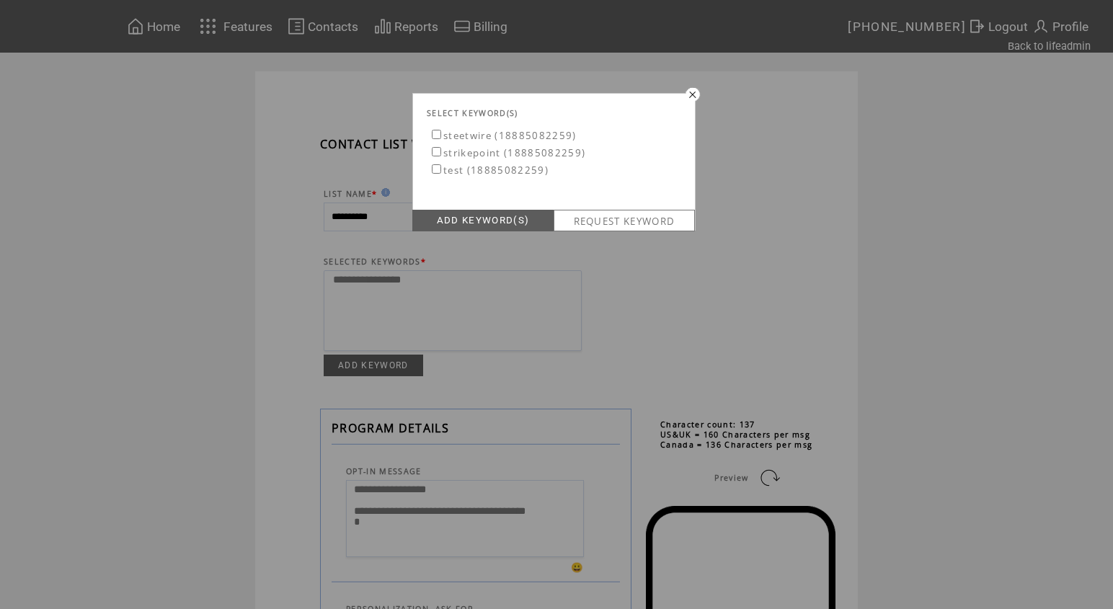
click at [634, 215] on link "REQUEST KEYWORD" at bounding box center [624, 221] width 141 height 22
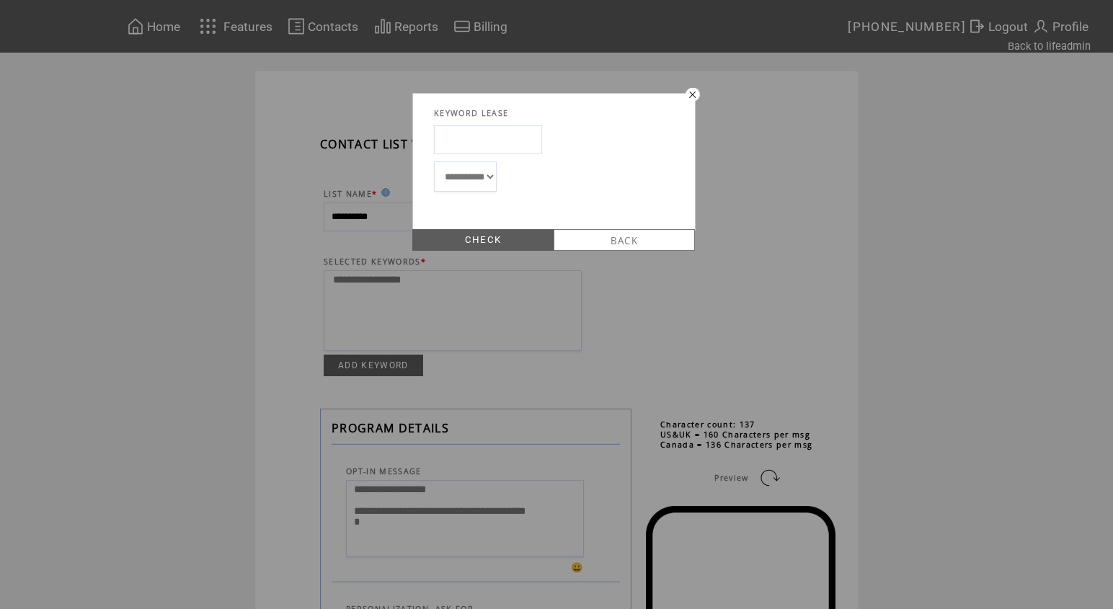
click at [523, 139] on input "text" at bounding box center [488, 139] width 108 height 29
type input "**"
click at [506, 233] on link "CHECK" at bounding box center [482, 240] width 141 height 22
click at [506, 233] on link "LEASE" at bounding box center [482, 240] width 141 height 22
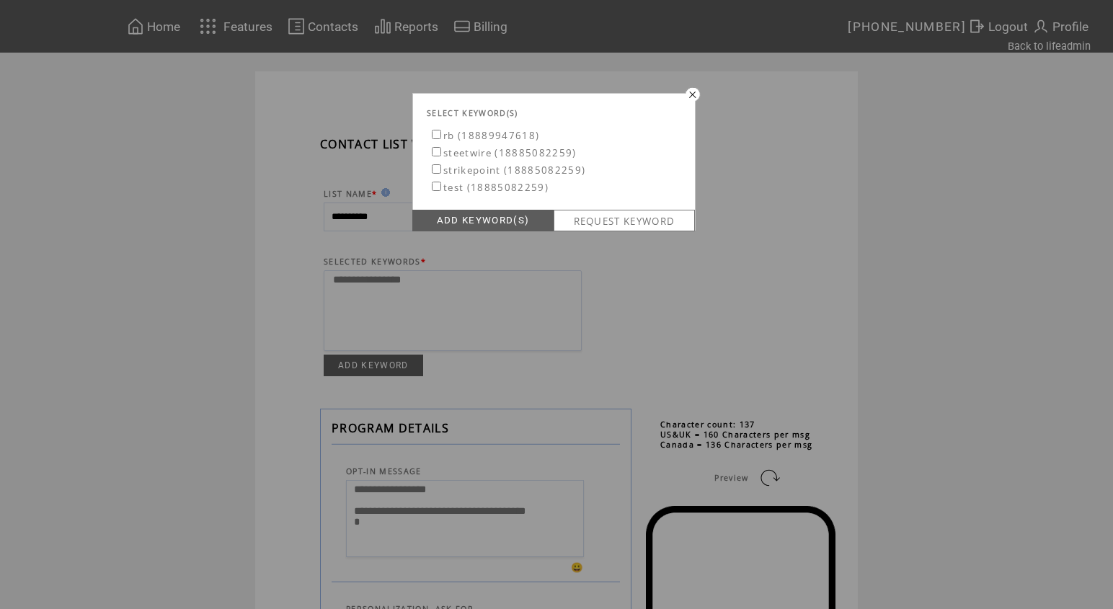
click at [489, 216] on link "ADD KEYWORD(S)" at bounding box center [482, 221] width 141 height 22
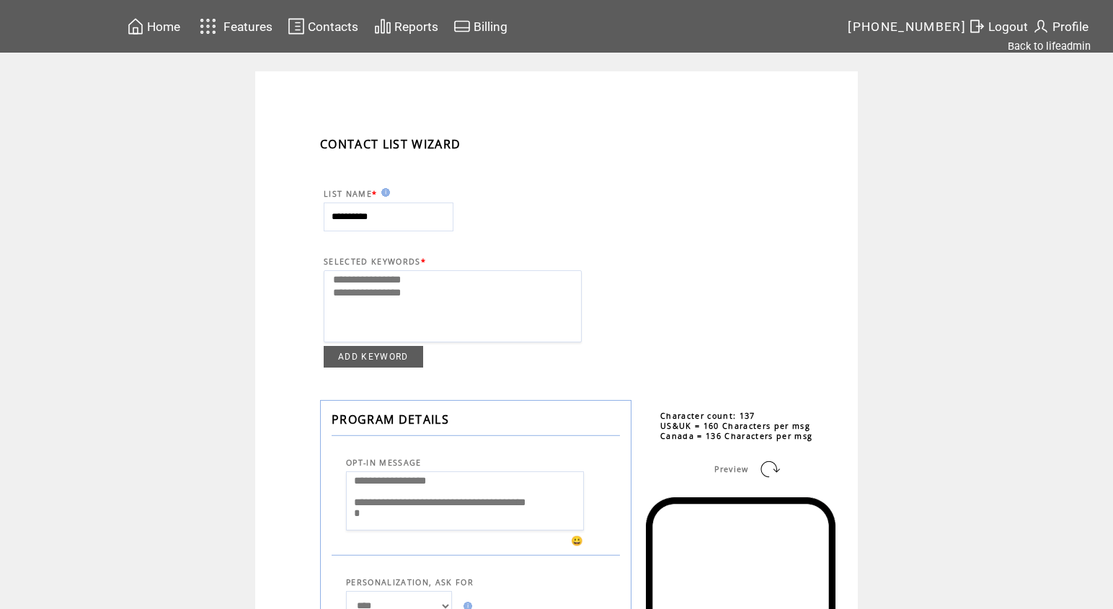
select select
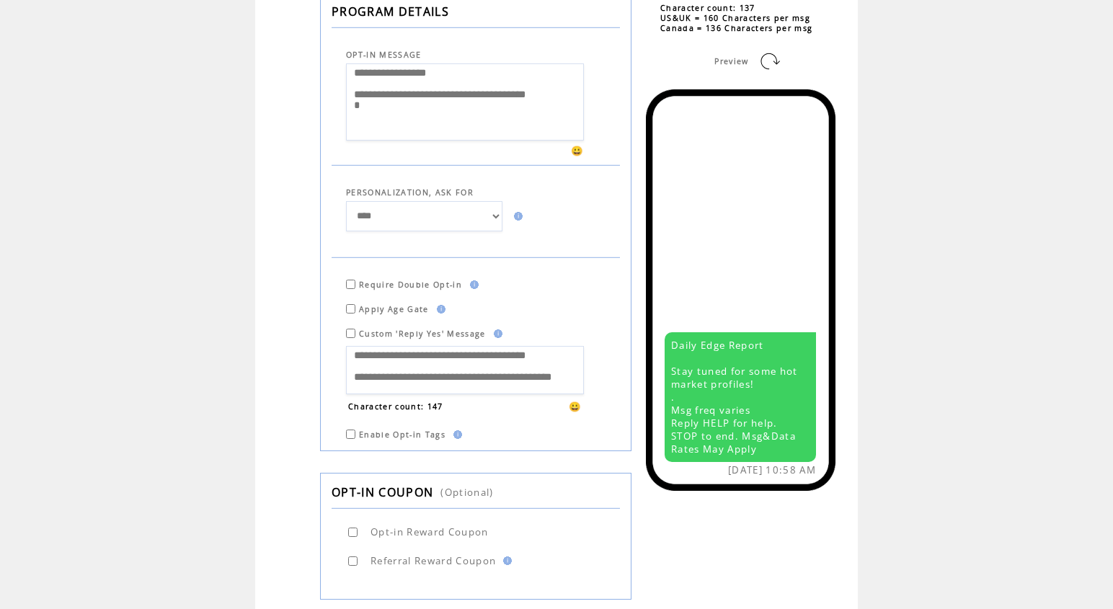
scroll to position [771, 0]
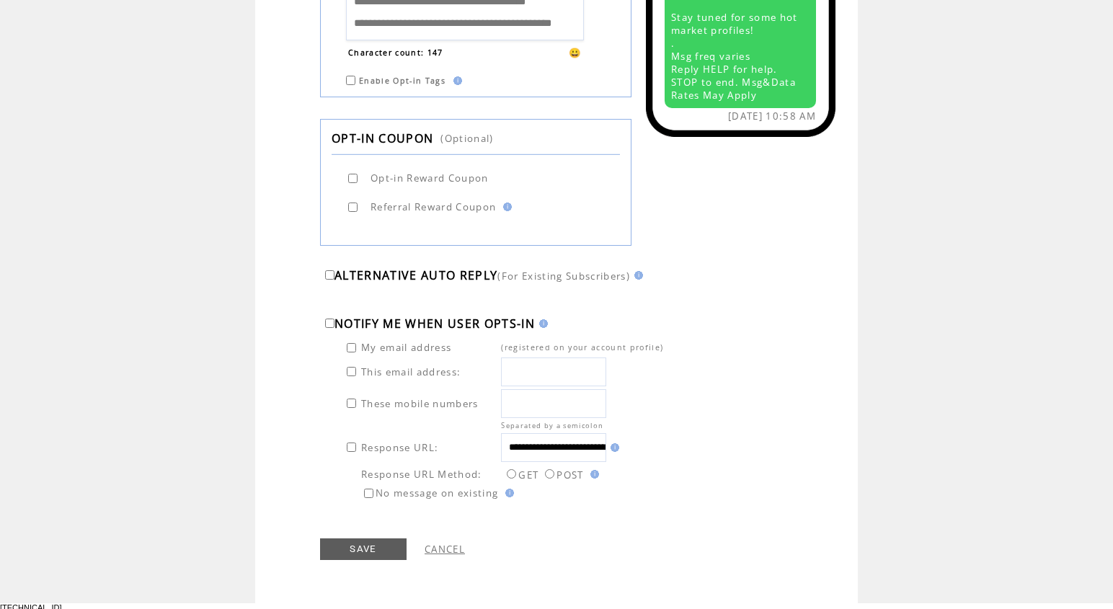
click at [382, 544] on link "SAVE" at bounding box center [363, 550] width 87 height 22
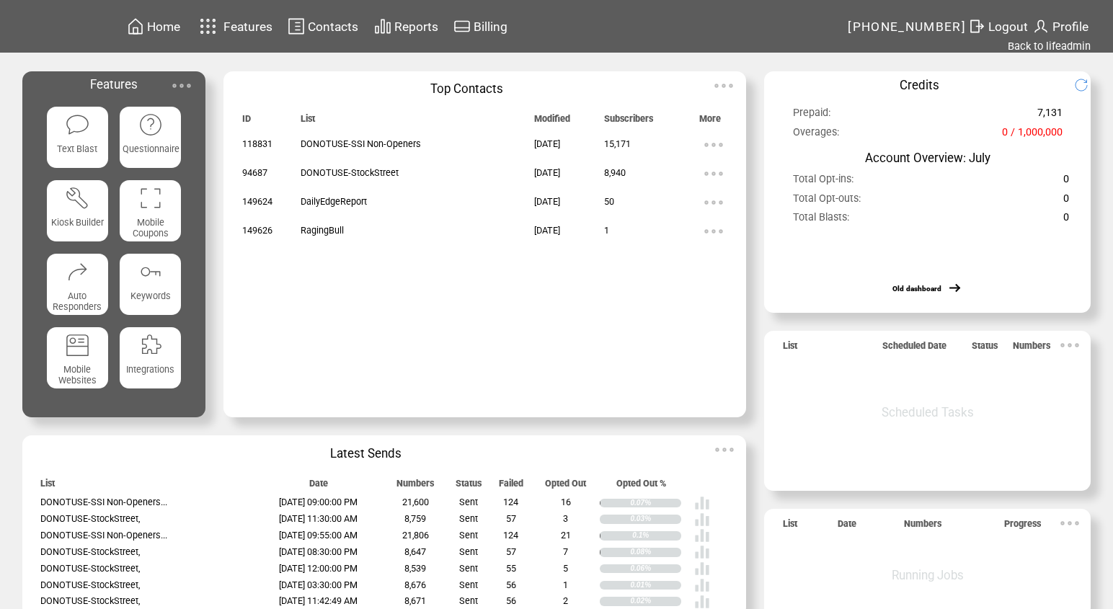
click at [358, 26] on span "Contacts" at bounding box center [333, 26] width 50 height 14
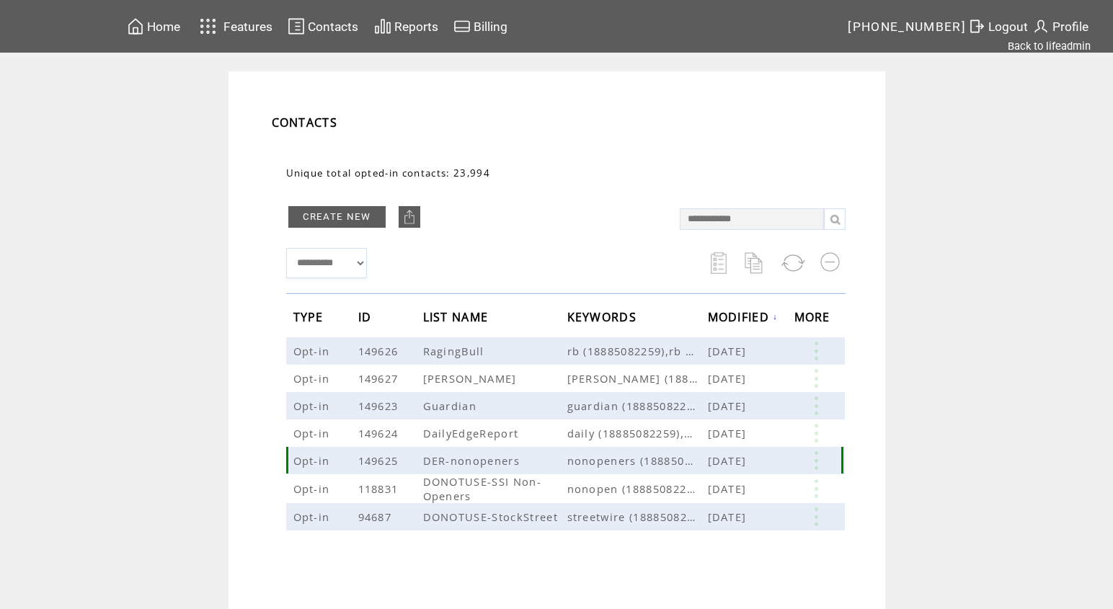
click at [821, 459] on link at bounding box center [816, 460] width 43 height 19
click at [738, 459] on link "EDIT" at bounding box center [740, 461] width 24 height 13
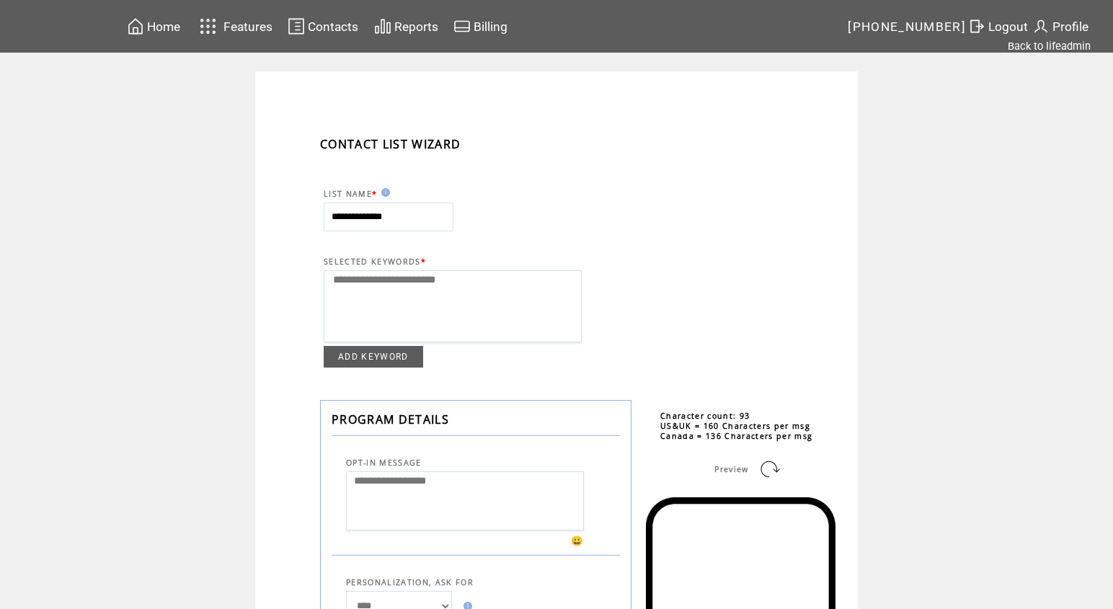
select select
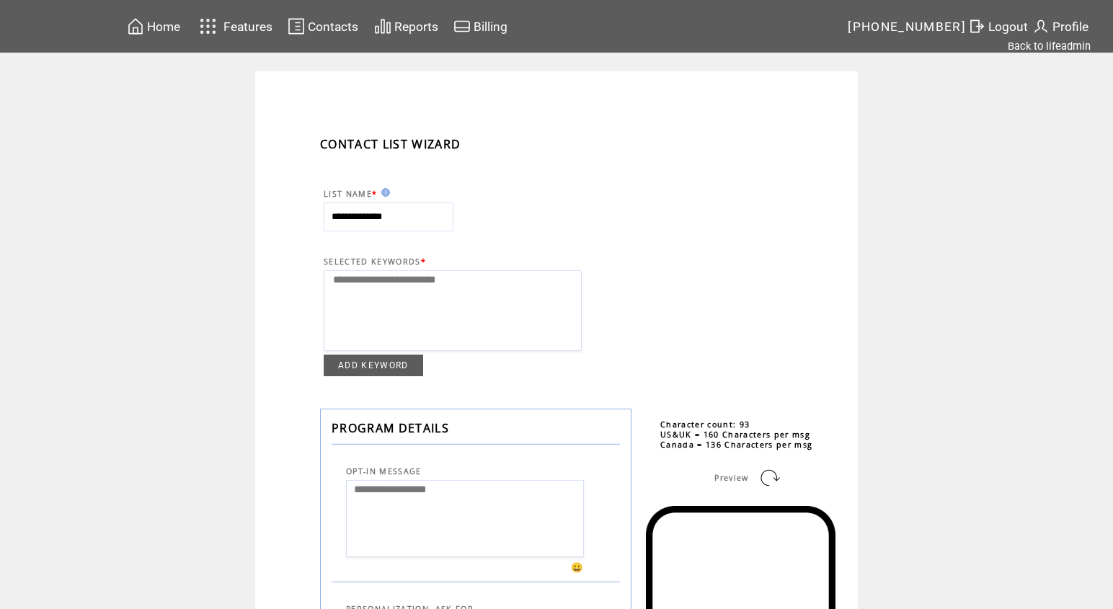
click at [389, 367] on link "ADD KEYWORD" at bounding box center [373, 366] width 99 height 22
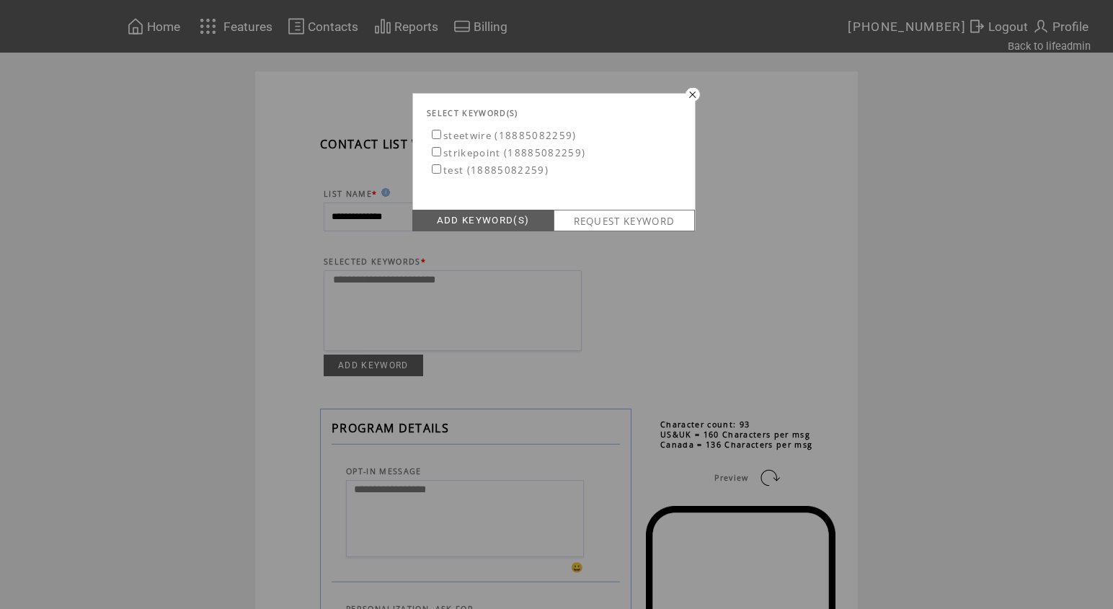
click at [601, 217] on link "REQUEST KEYWORD" at bounding box center [624, 221] width 141 height 22
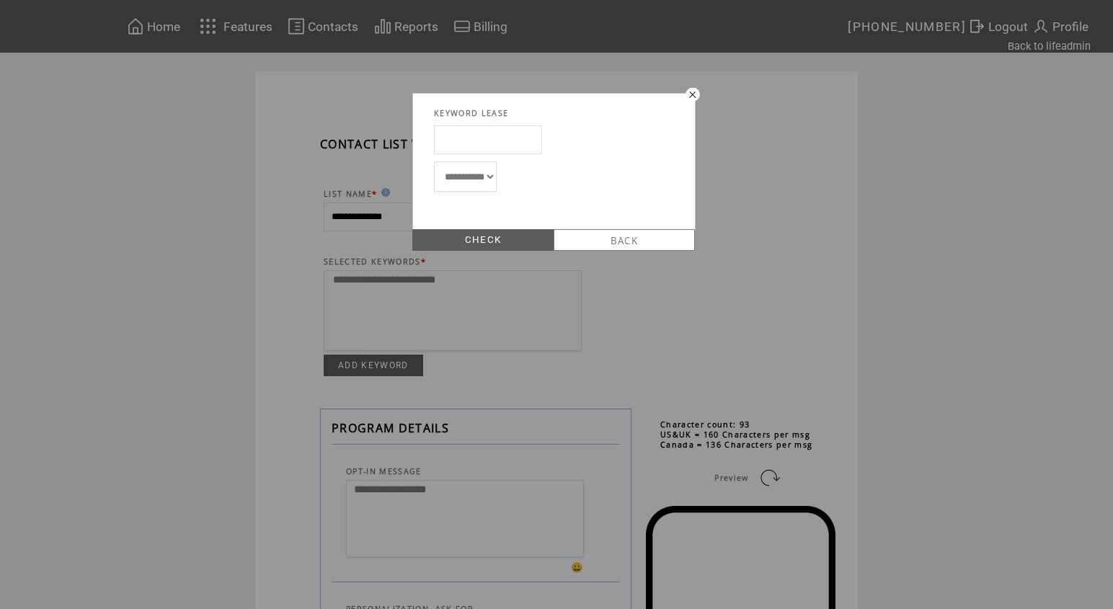
click at [477, 136] on input "text" at bounding box center [488, 139] width 108 height 29
type input "**********"
click at [506, 243] on link "CHECK" at bounding box center [482, 240] width 141 height 22
click at [490, 235] on link "LEASE" at bounding box center [482, 240] width 141 height 22
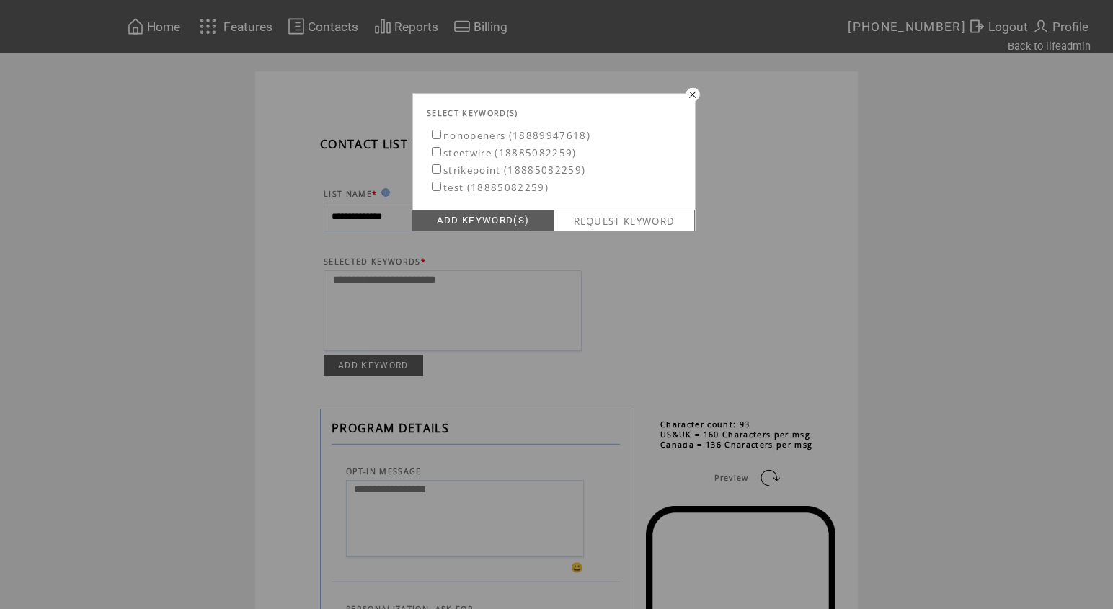
drag, startPoint x: 455, startPoint y: 131, endPoint x: 456, endPoint y: 140, distance: 9.5
click at [456, 132] on label "nonopeners (18889947618)" at bounding box center [510, 135] width 162 height 13
click at [466, 215] on link "ADD KEYWORD(S)" at bounding box center [482, 221] width 141 height 22
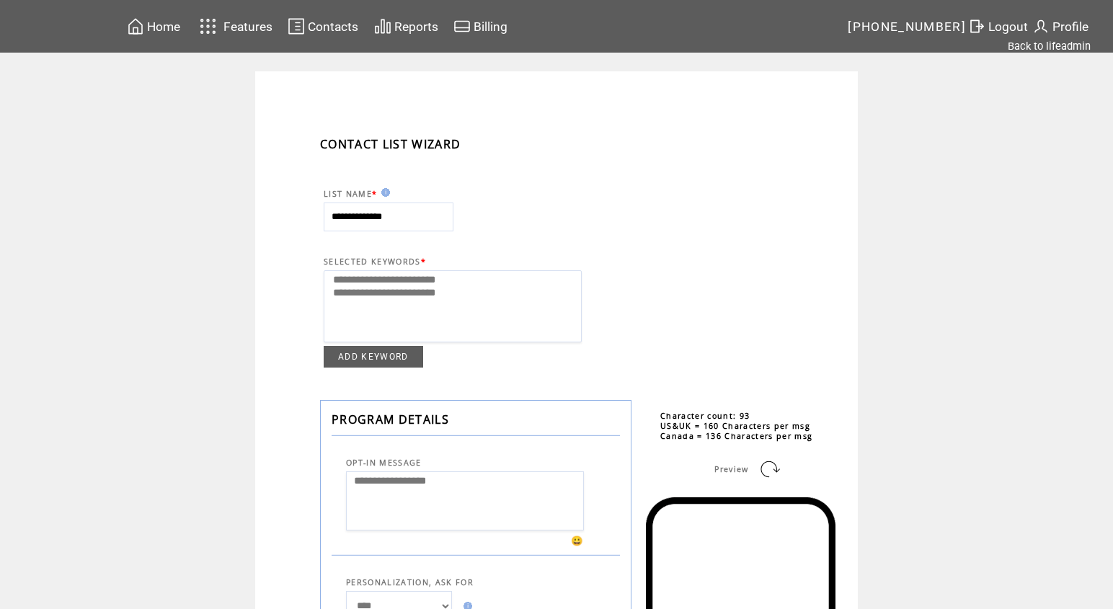
select select
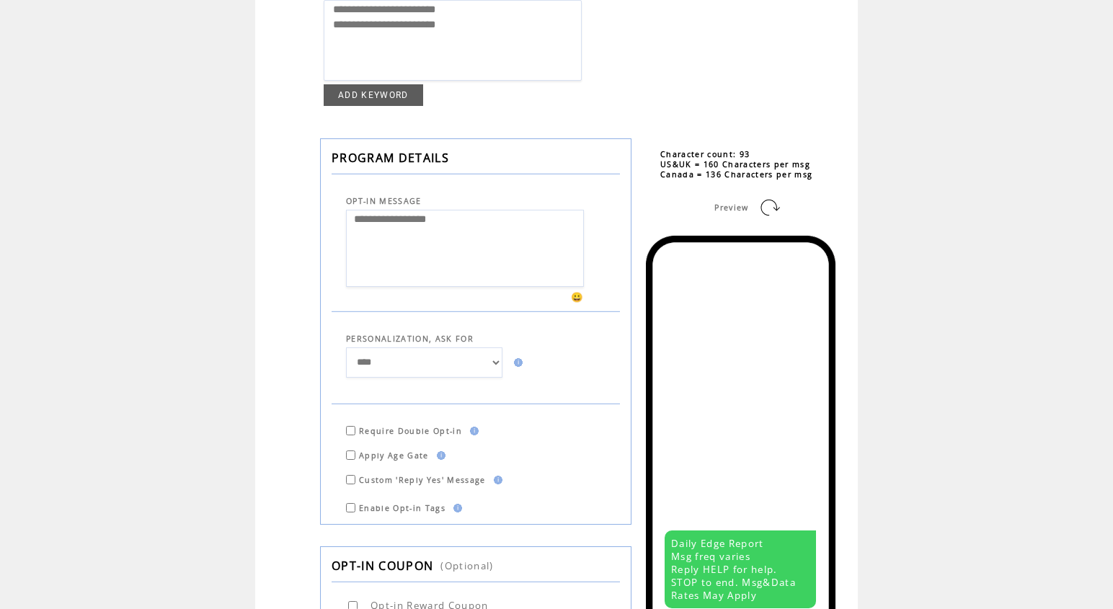
scroll to position [489, 0]
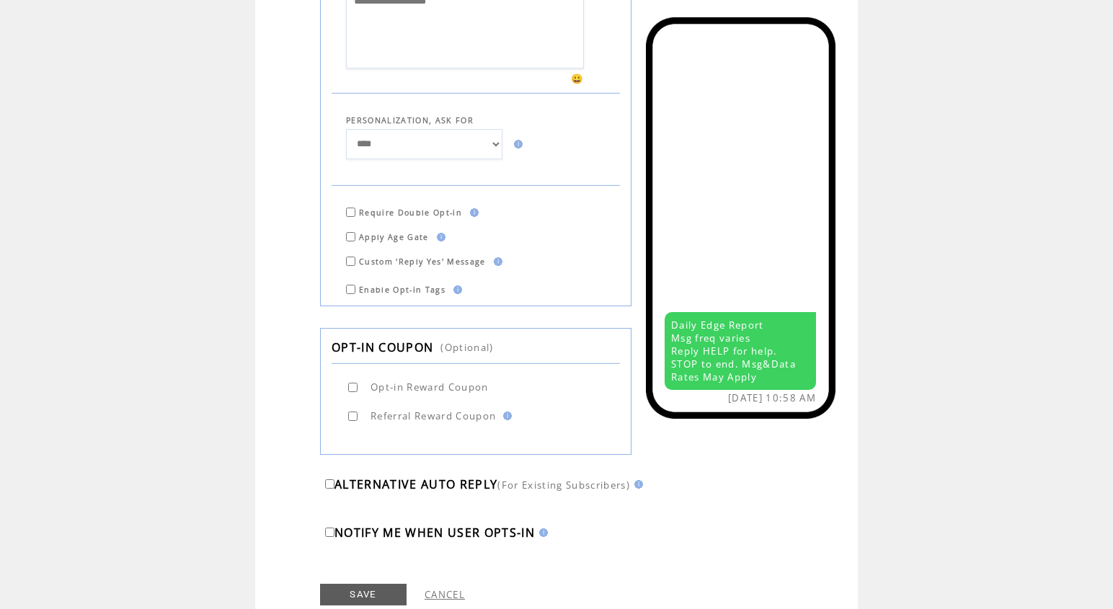
click at [353, 588] on link "SAVE" at bounding box center [363, 595] width 87 height 22
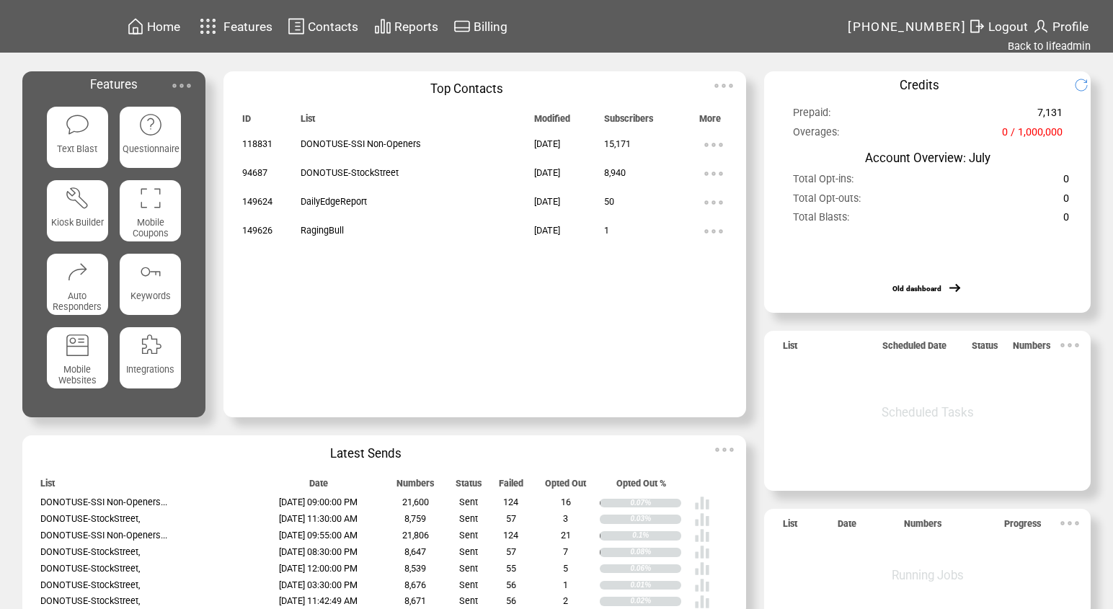
click at [327, 22] on span "Contacts" at bounding box center [333, 26] width 50 height 14
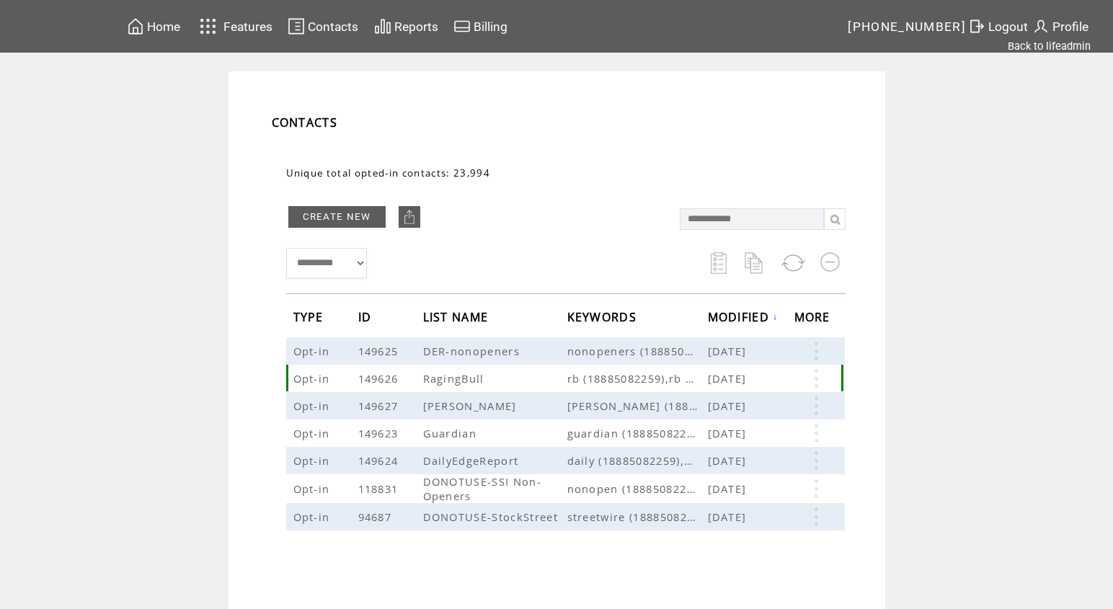
click at [820, 373] on link at bounding box center [816, 378] width 43 height 19
click at [736, 375] on link "EDIT" at bounding box center [741, 375] width 24 height 13
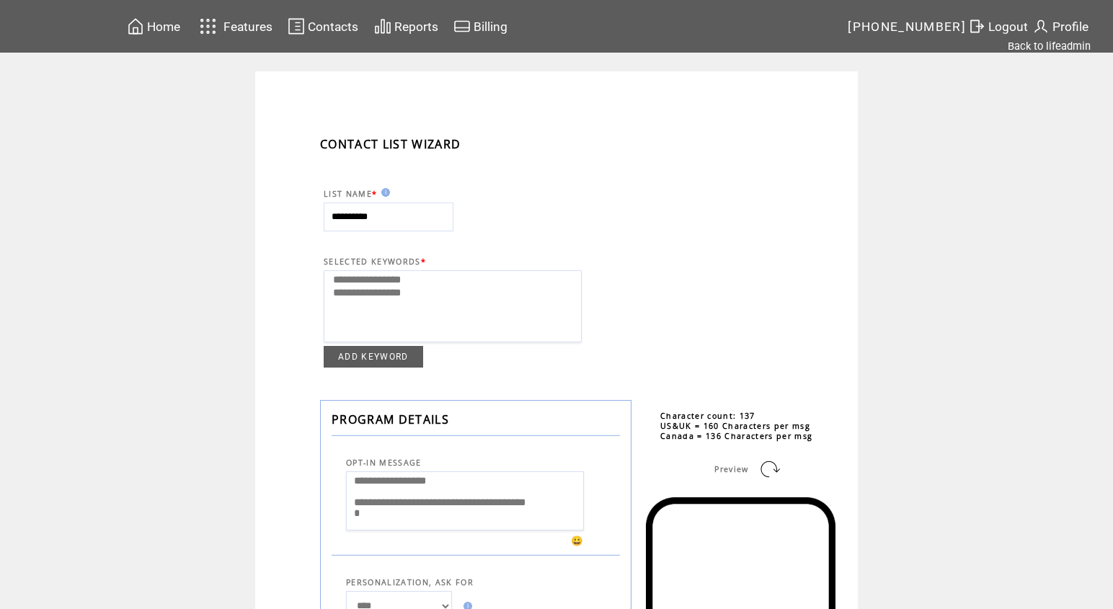
select select
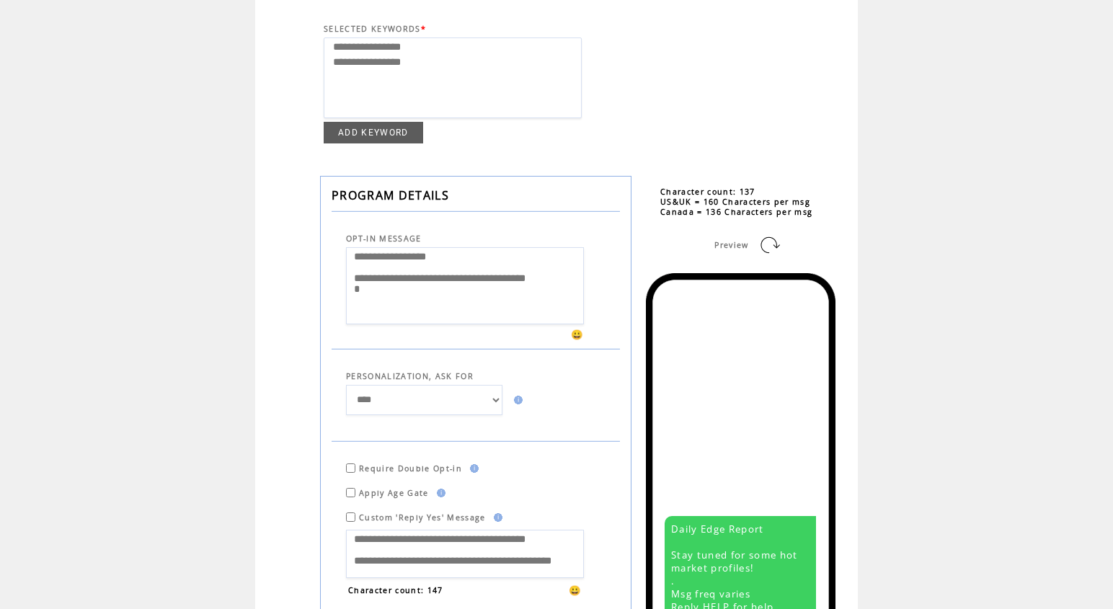
scroll to position [319, 0]
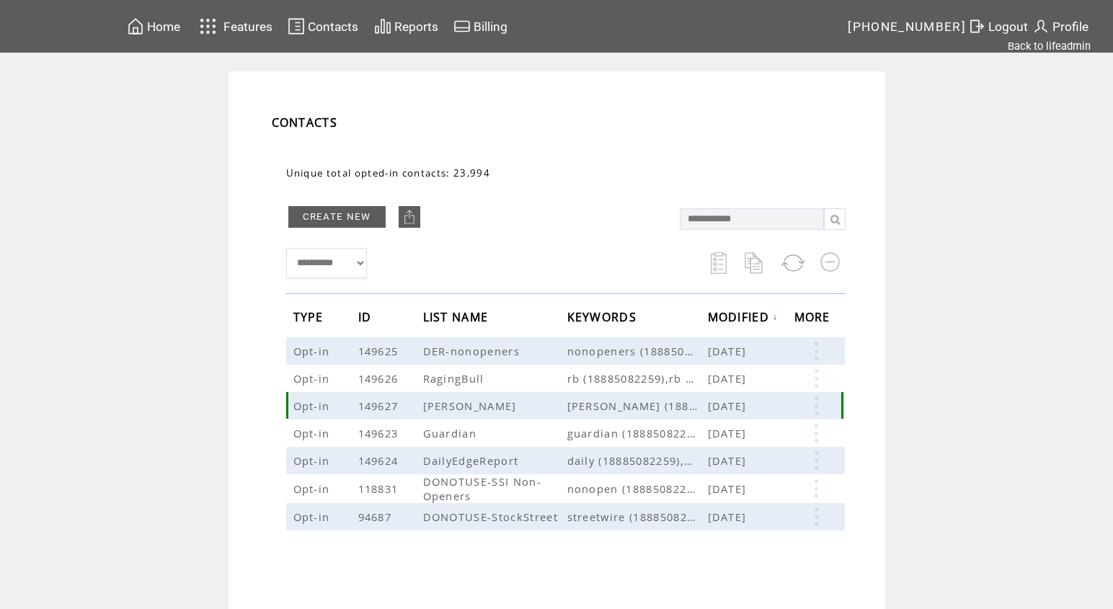
click at [820, 399] on link at bounding box center [816, 406] width 43 height 19
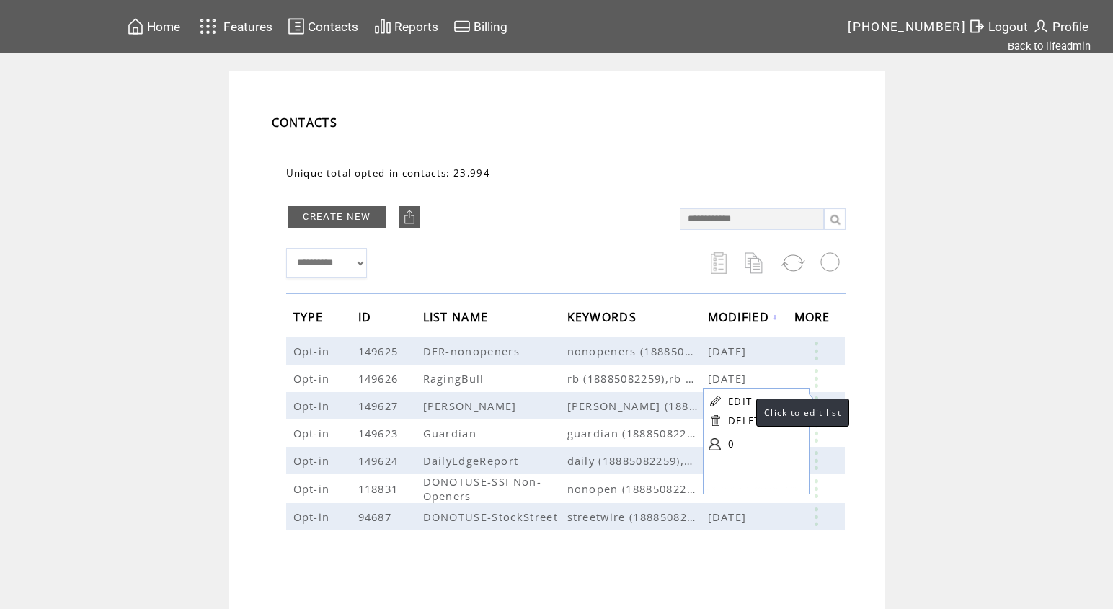
click at [739, 399] on link "EDIT" at bounding box center [740, 401] width 24 height 13
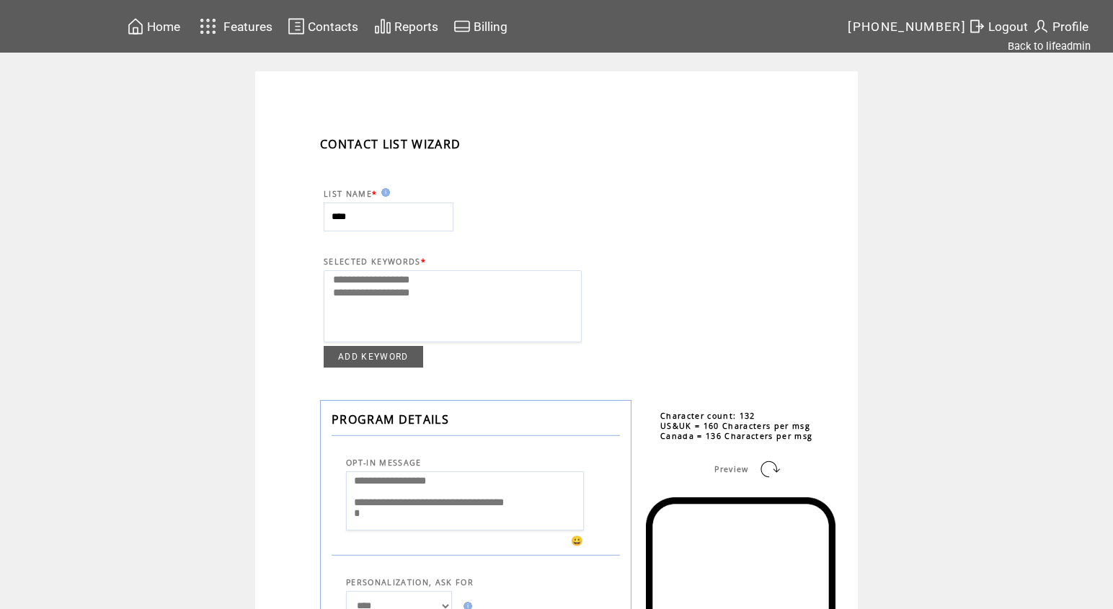
select select
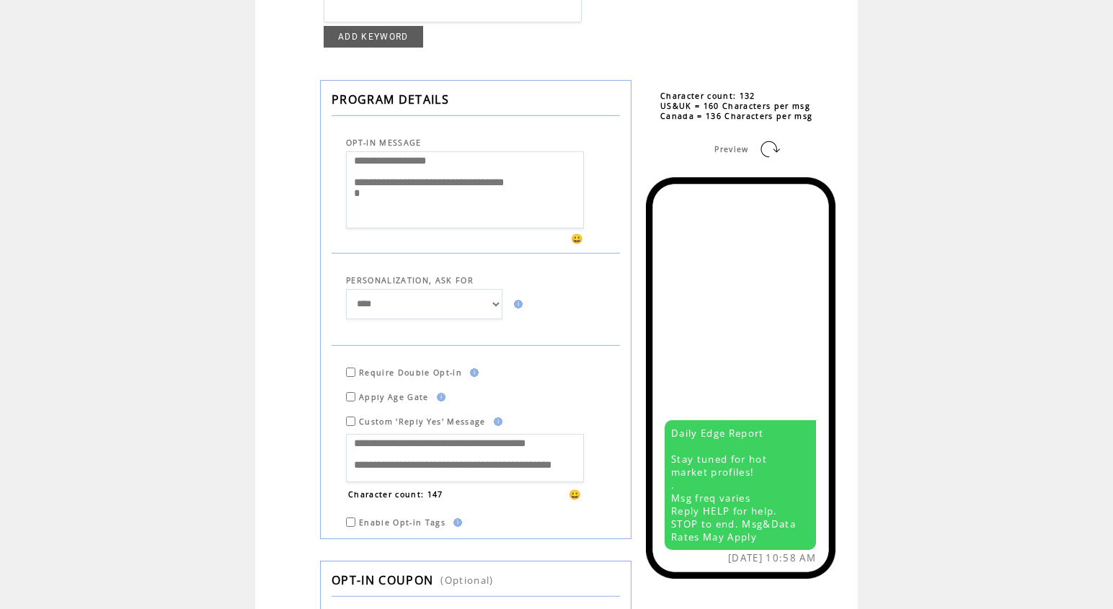
scroll to position [470, 0]
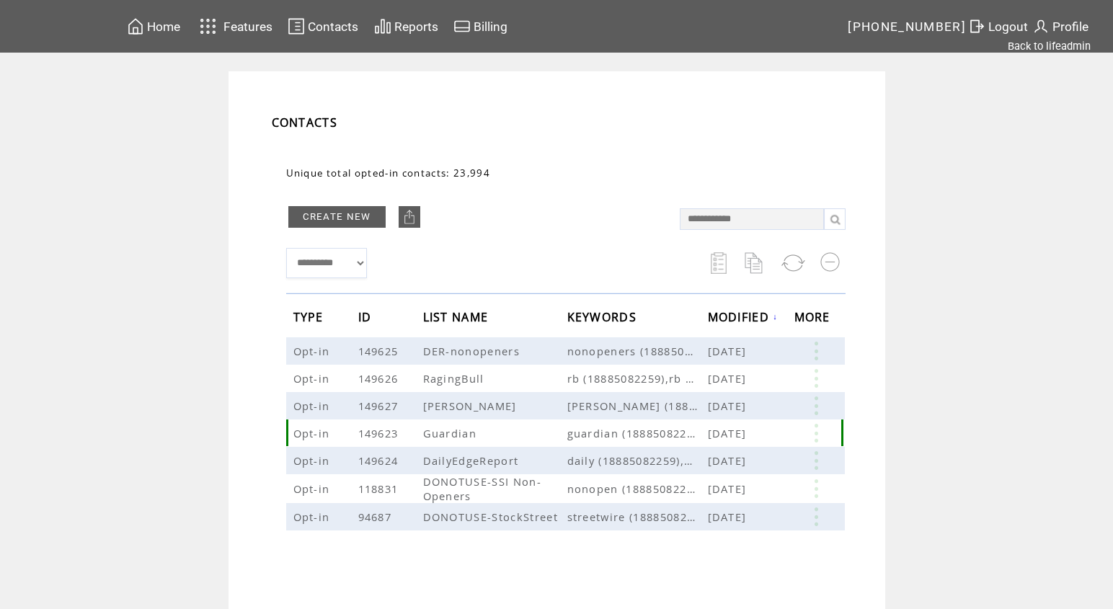
click at [820, 435] on link at bounding box center [816, 433] width 43 height 19
click at [673, 437] on link "EDIT" at bounding box center [679, 436] width 24 height 13
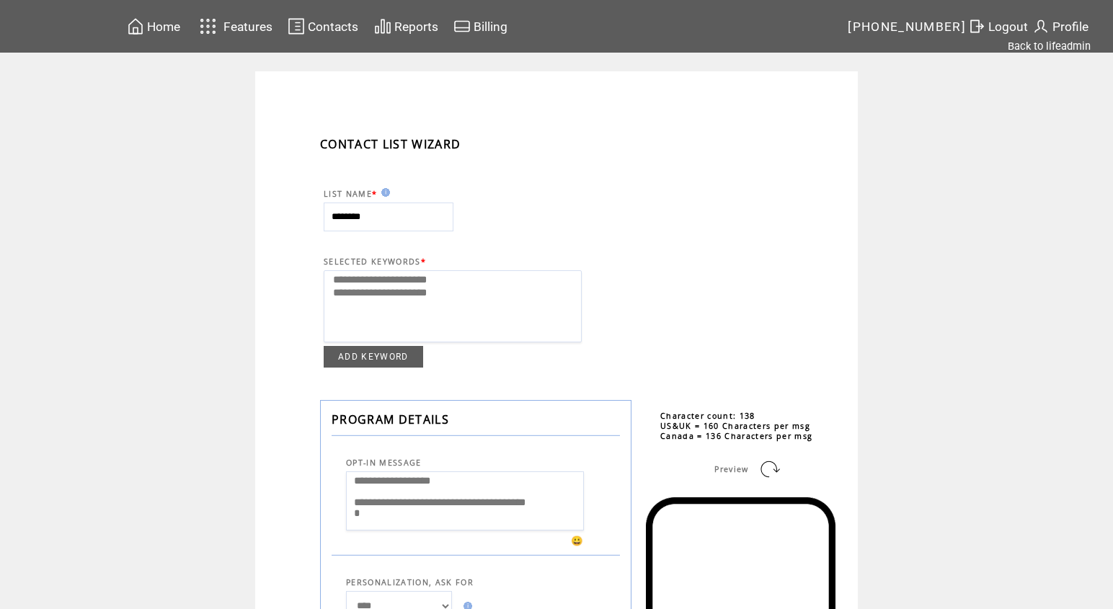
select select
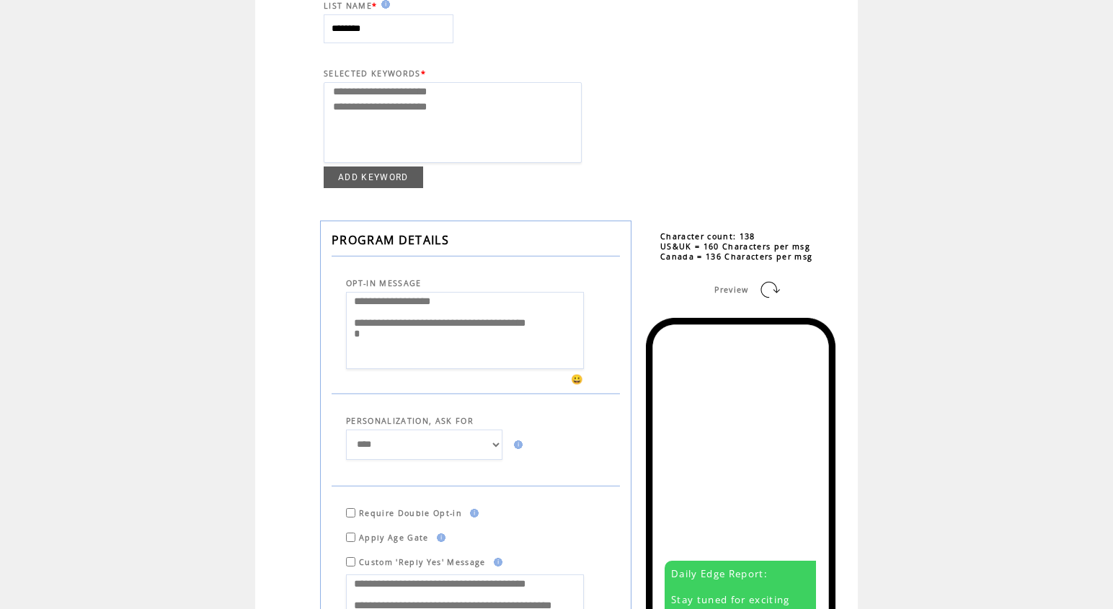
scroll to position [195, 0]
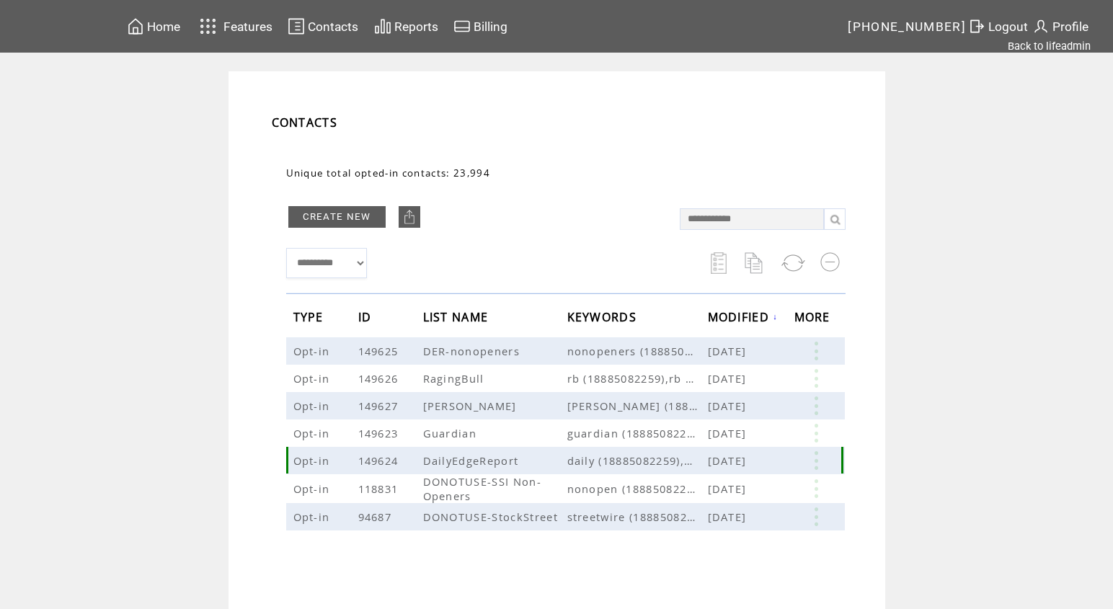
click at [820, 464] on link at bounding box center [816, 460] width 43 height 19
click at [741, 469] on link "EDIT" at bounding box center [737, 465] width 24 height 13
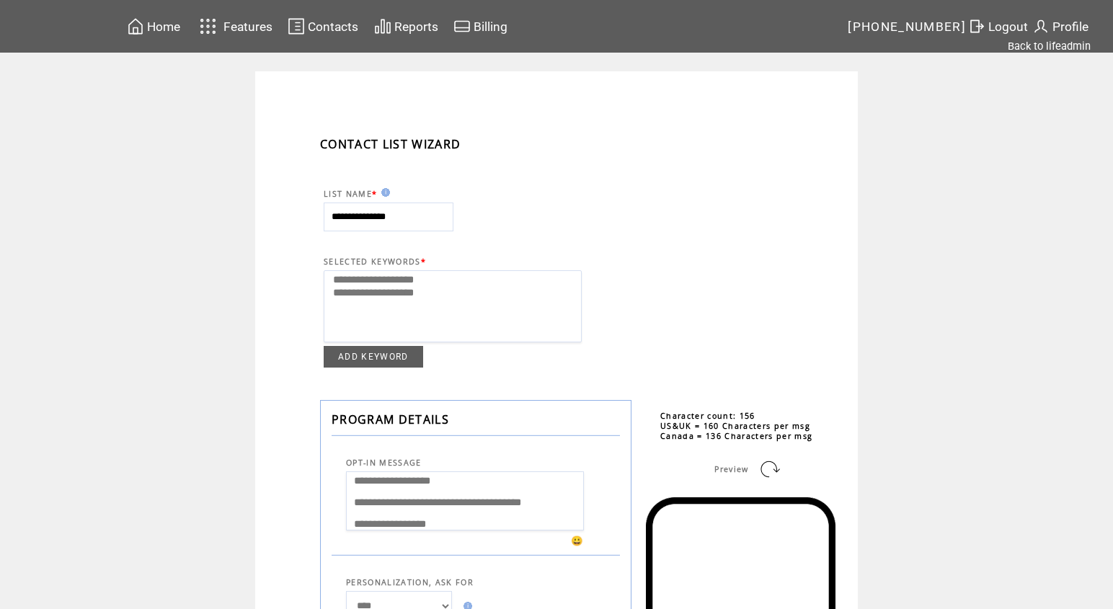
select select
